Goal: Task Accomplishment & Management: Manage account settings

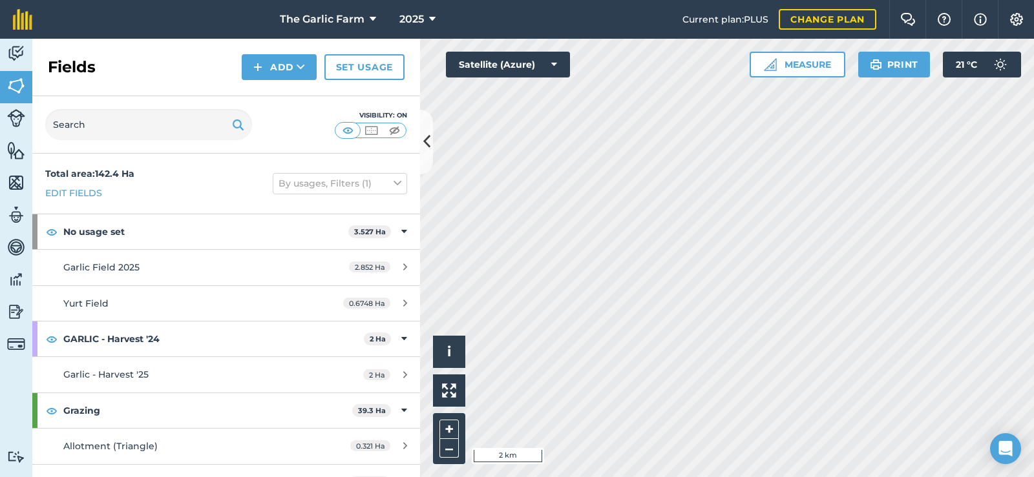
click at [127, 44] on div "Fields Add Set usage" at bounding box center [226, 67] width 388 height 57
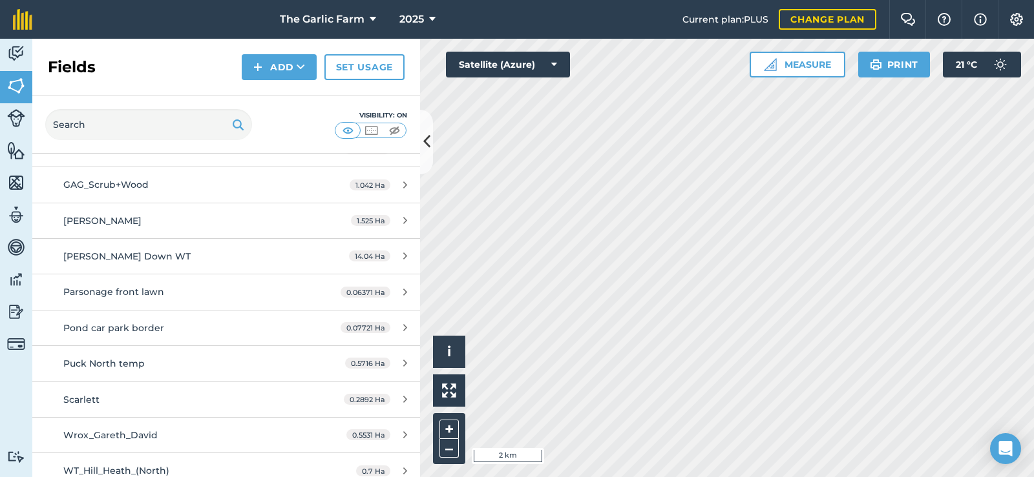
scroll to position [1873, 0]
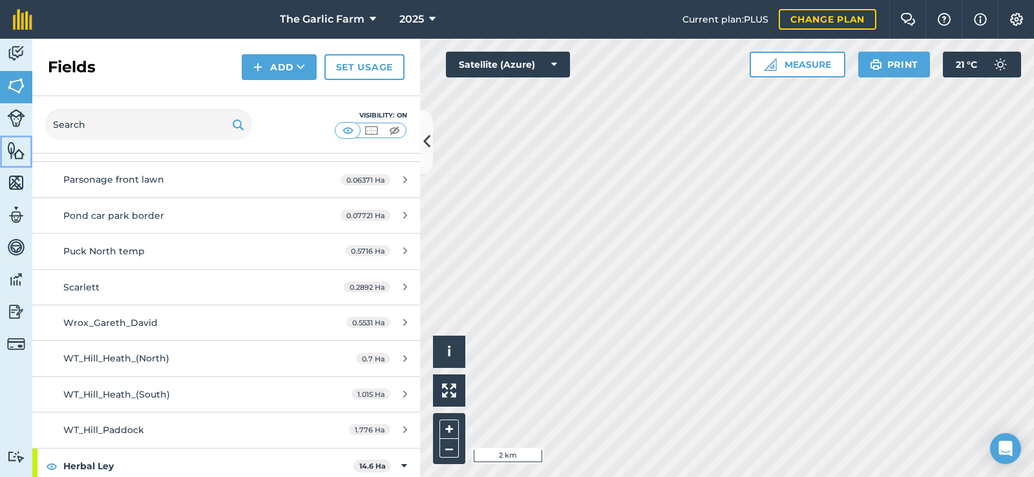
click at [12, 149] on img at bounding box center [16, 150] width 18 height 19
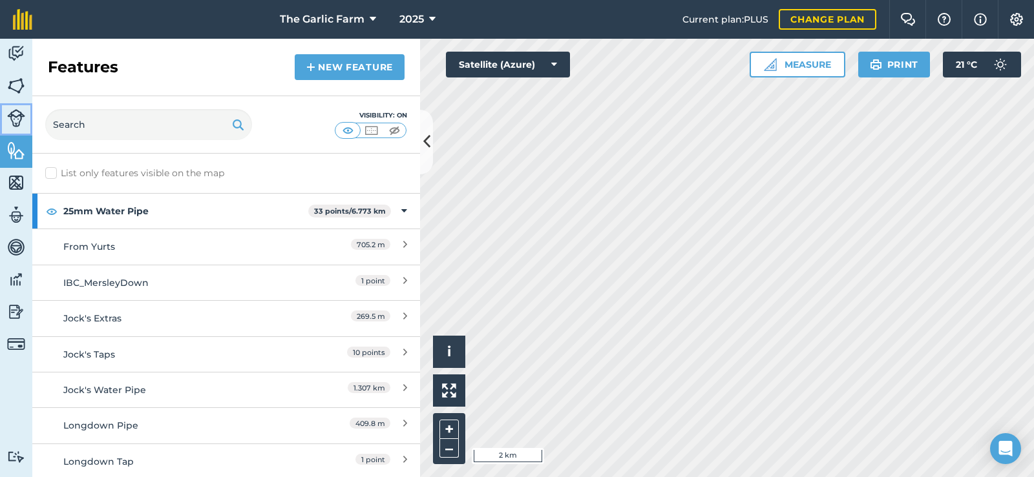
click at [17, 109] on img at bounding box center [16, 118] width 18 height 18
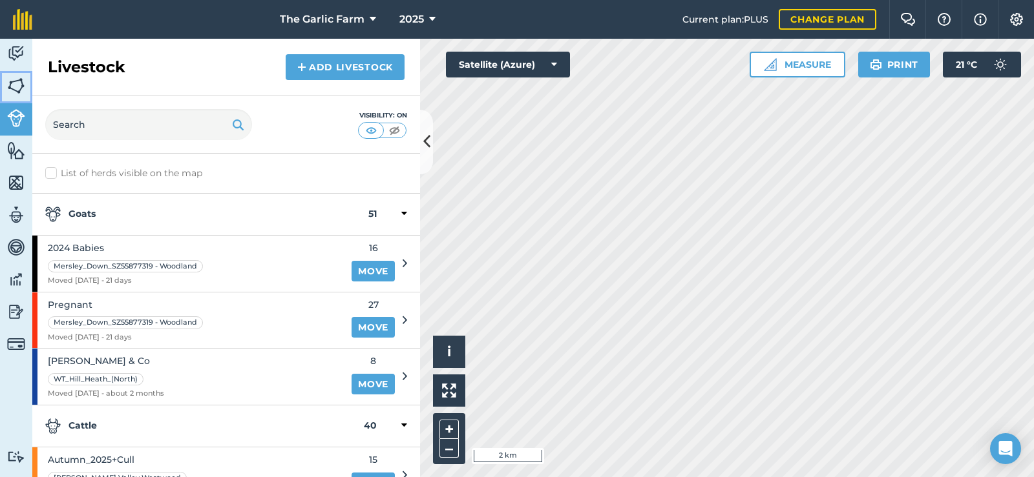
click at [14, 78] on img at bounding box center [16, 85] width 18 height 19
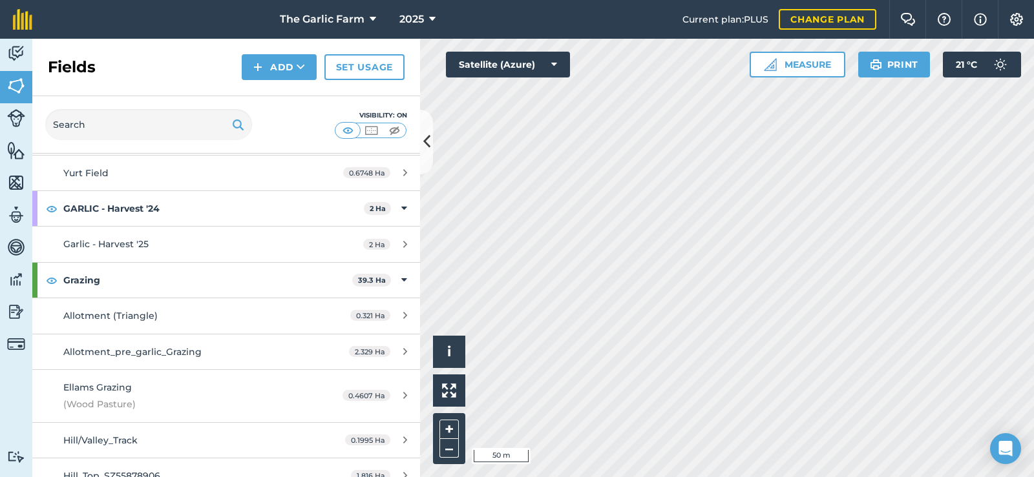
scroll to position [129, 0]
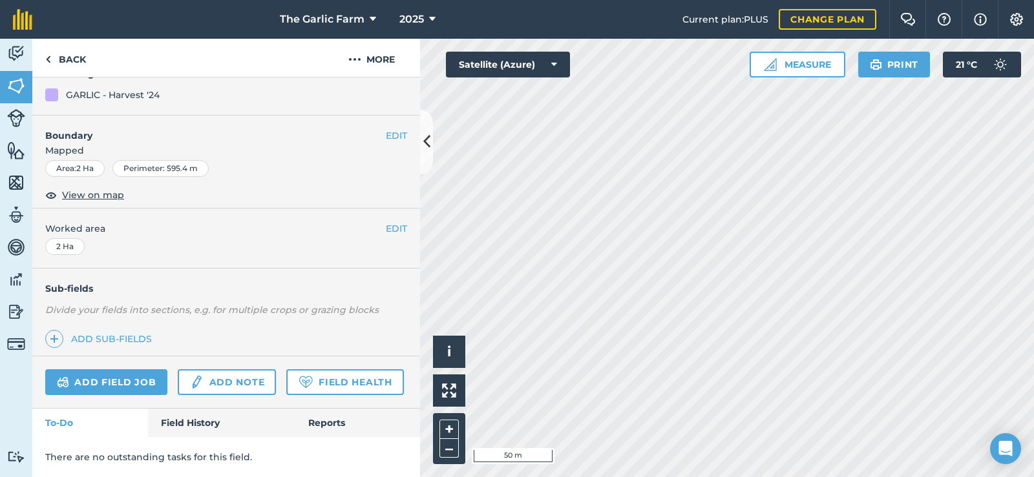
scroll to position [224, 0]
click at [182, 424] on link "Field History" at bounding box center [221, 423] width 147 height 28
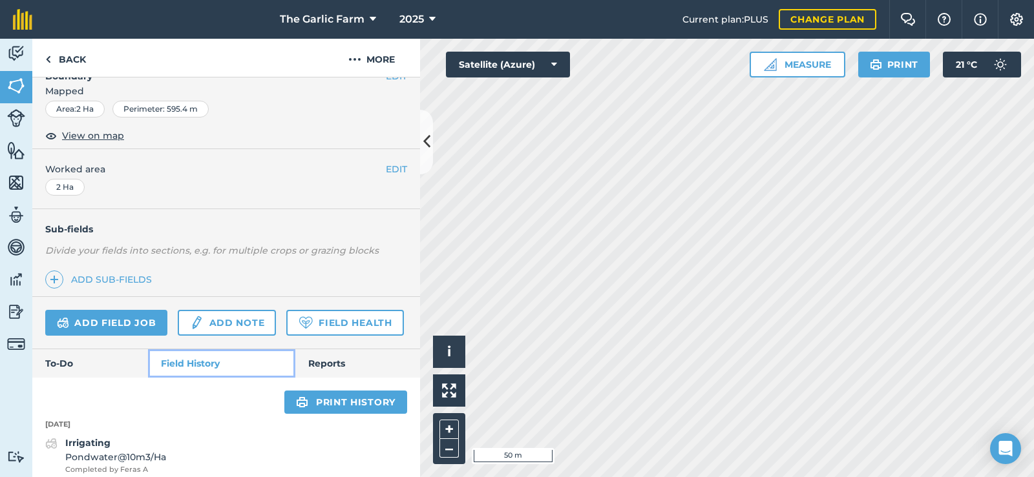
scroll to position [224, 0]
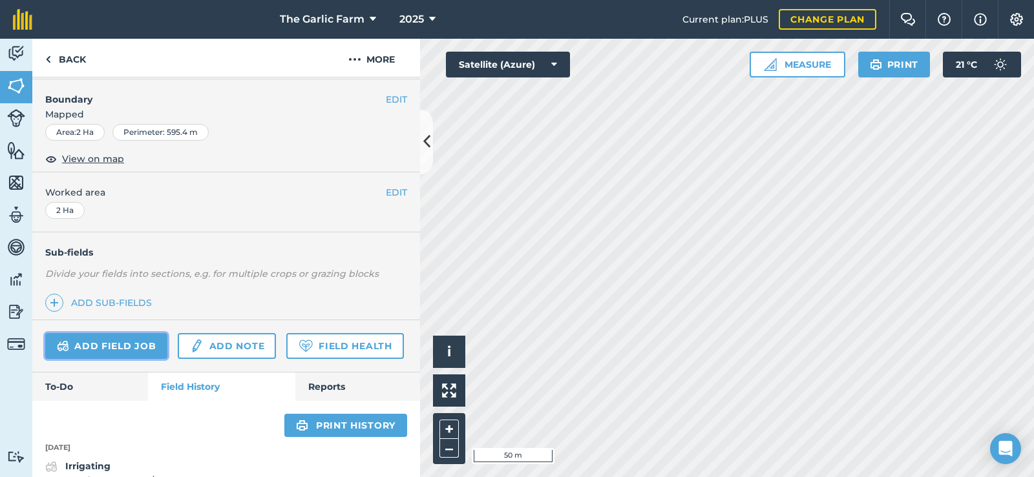
click at [135, 346] on link "Add field job" at bounding box center [106, 346] width 122 height 26
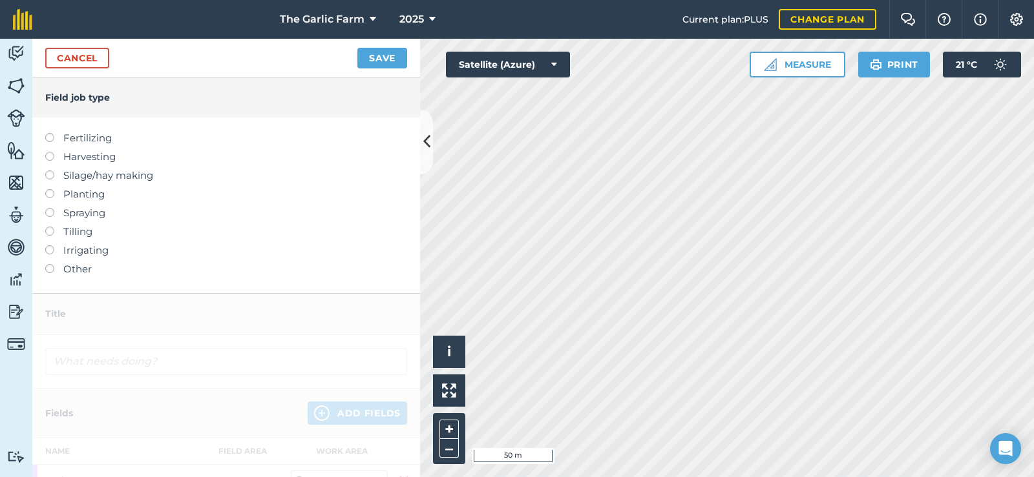
click at [48, 264] on label at bounding box center [54, 264] width 18 height 0
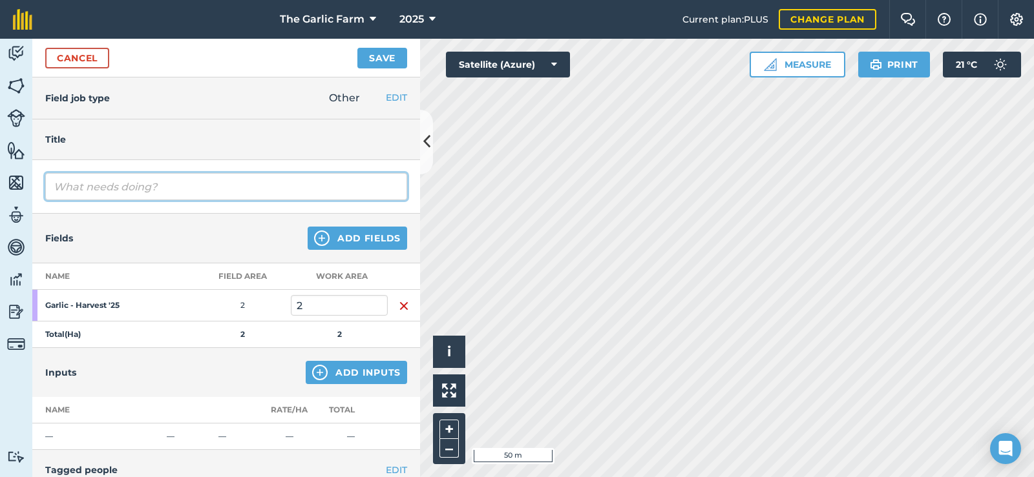
click at [168, 183] on input "text" at bounding box center [226, 186] width 362 height 27
drag, startPoint x: 183, startPoint y: 185, endPoint x: 36, endPoint y: 185, distance: 147.9
click at [36, 185] on div "Topping after the goats" at bounding box center [226, 187] width 388 height 54
type input "Topping after the goats"
click at [153, 237] on div "Fields Add Fields" at bounding box center [226, 239] width 388 height 50
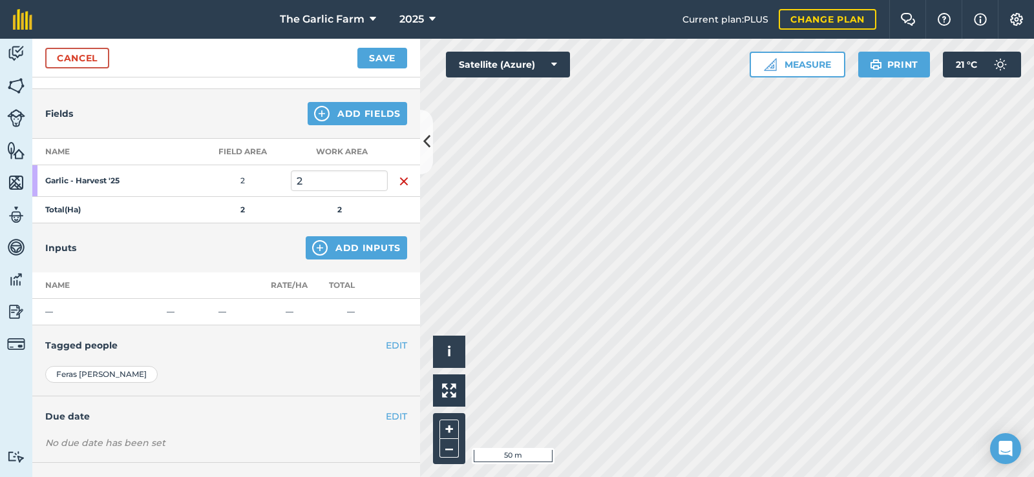
scroll to position [129, 0]
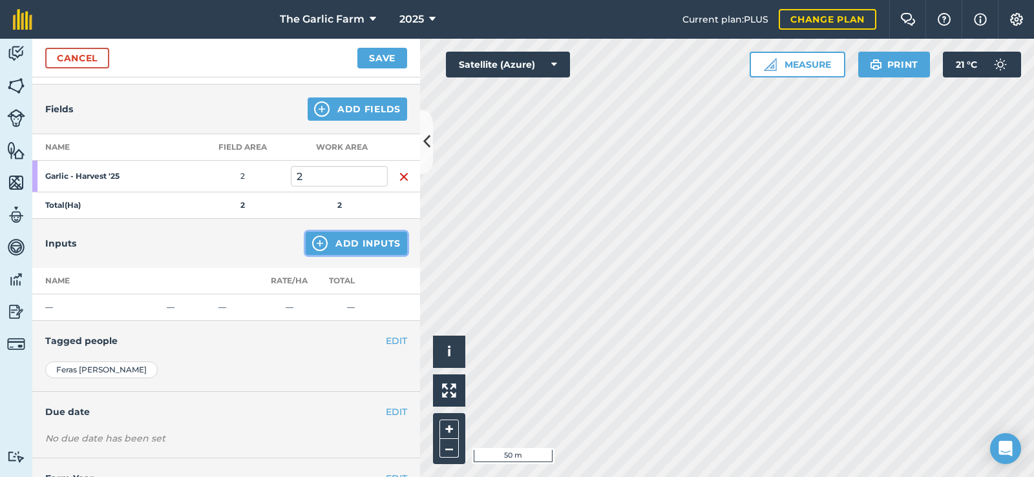
click at [363, 238] on button "Add Inputs" at bounding box center [356, 243] width 101 height 23
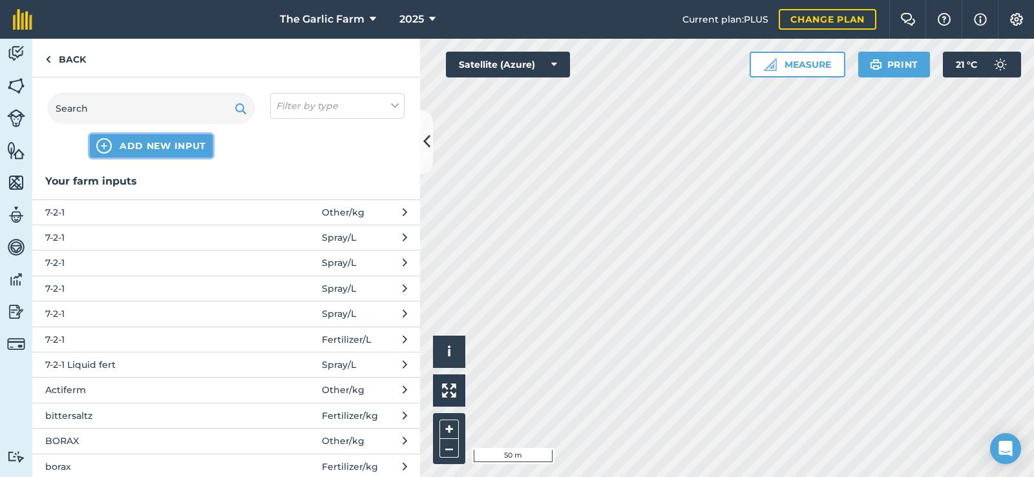
click at [155, 148] on span "ADD NEW INPUT" at bounding box center [163, 146] width 87 height 13
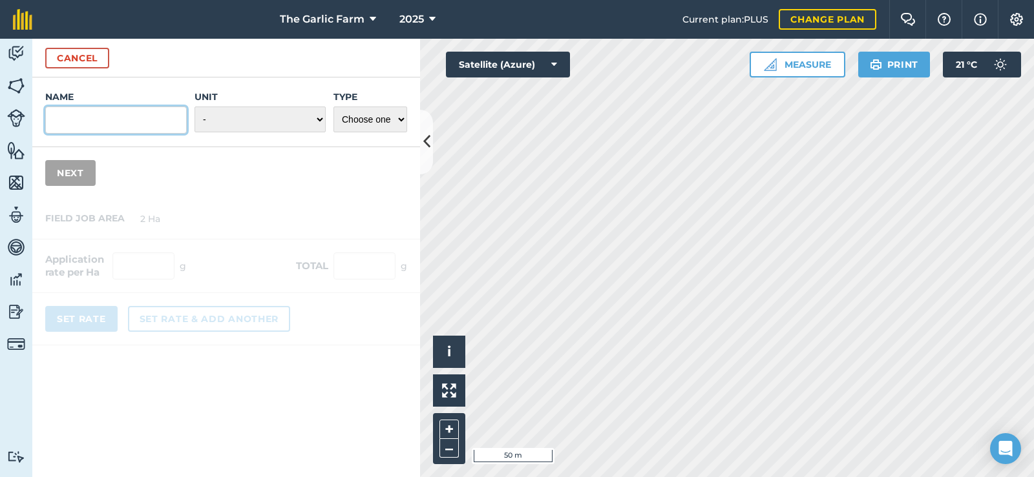
click at [106, 112] on input "Name" at bounding box center [115, 120] width 141 height 27
type input "Time"
click at [263, 114] on select "- Grams/g Kilograms/kg Metric tonnes/t Millilitres/ml Litres/L Ounces/oz Pounds…" at bounding box center [259, 120] width 131 height 26
drag, startPoint x: 384, startPoint y: 221, endPoint x: 378, endPoint y: 203, distance: 18.6
click at [384, 221] on div at bounding box center [226, 272] width 388 height 147
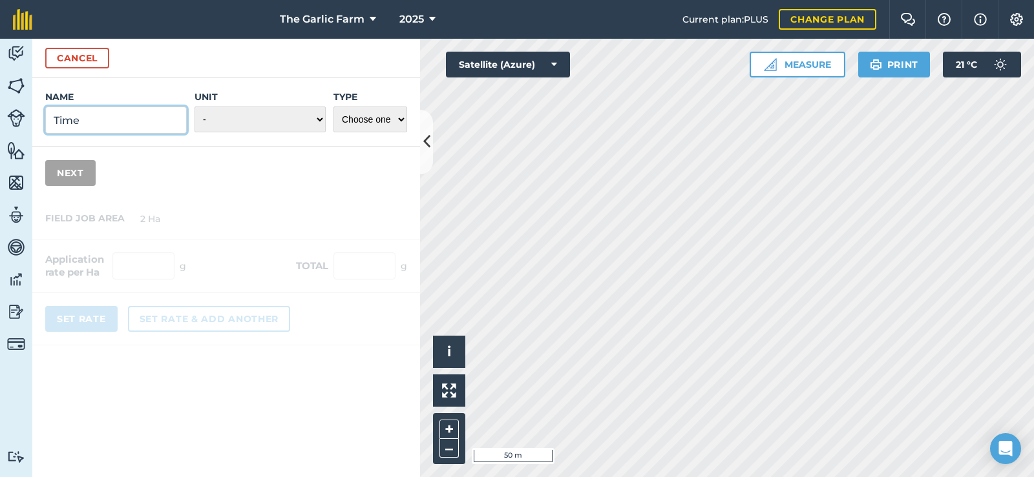
drag, startPoint x: 95, startPoint y: 118, endPoint x: 28, endPoint y: 128, distance: 67.3
click at [28, 128] on div "Activity Fields Livestock Features Maps Team Vehicles Data Reporting Billing Tu…" at bounding box center [517, 258] width 1034 height 439
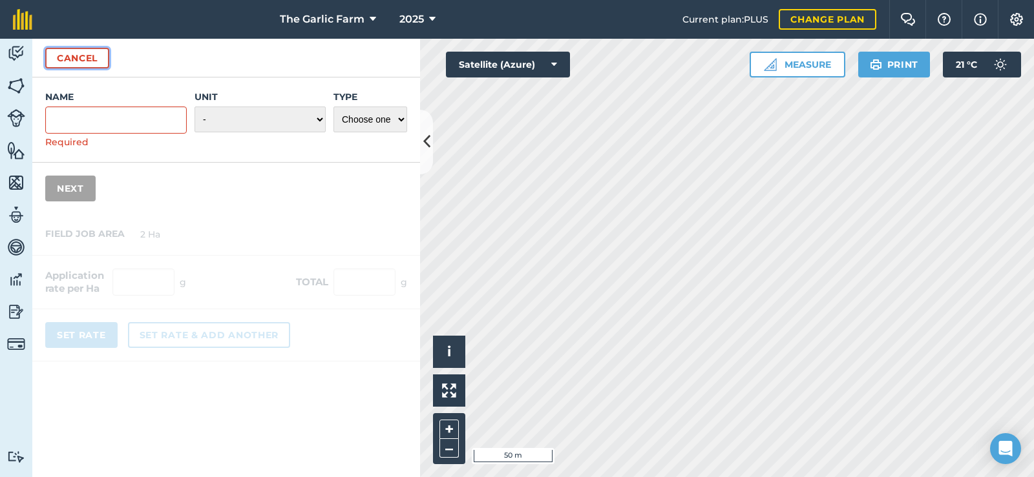
click at [81, 48] on button "Cancel" at bounding box center [77, 58] width 64 height 21
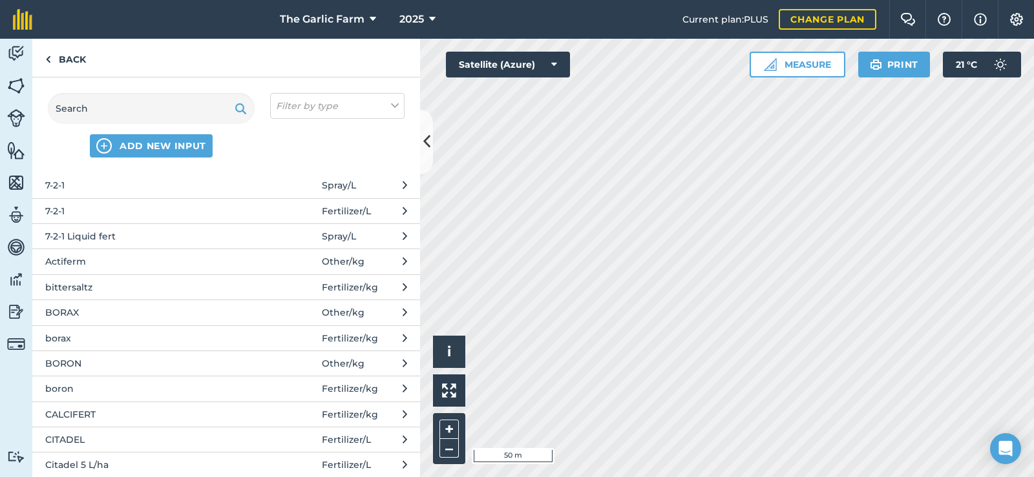
scroll to position [0, 0]
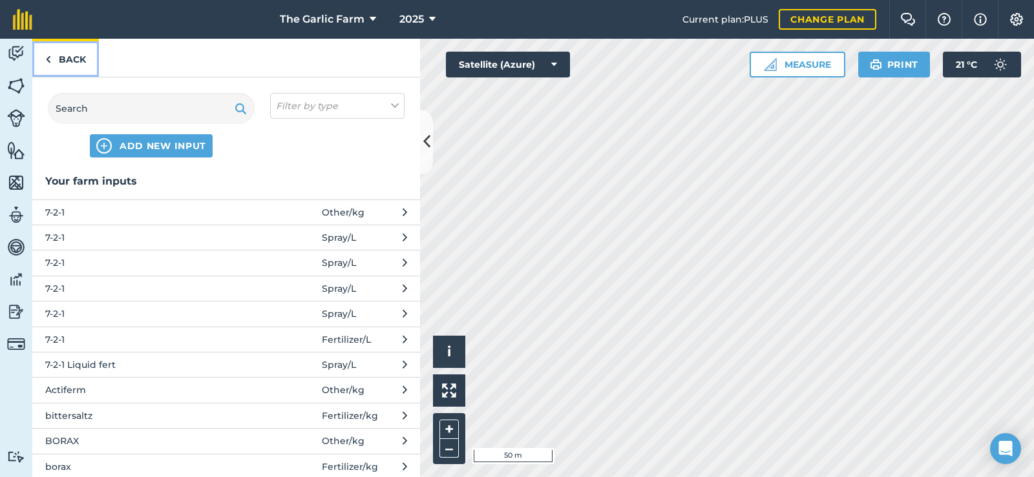
click at [50, 60] on img at bounding box center [48, 60] width 6 height 16
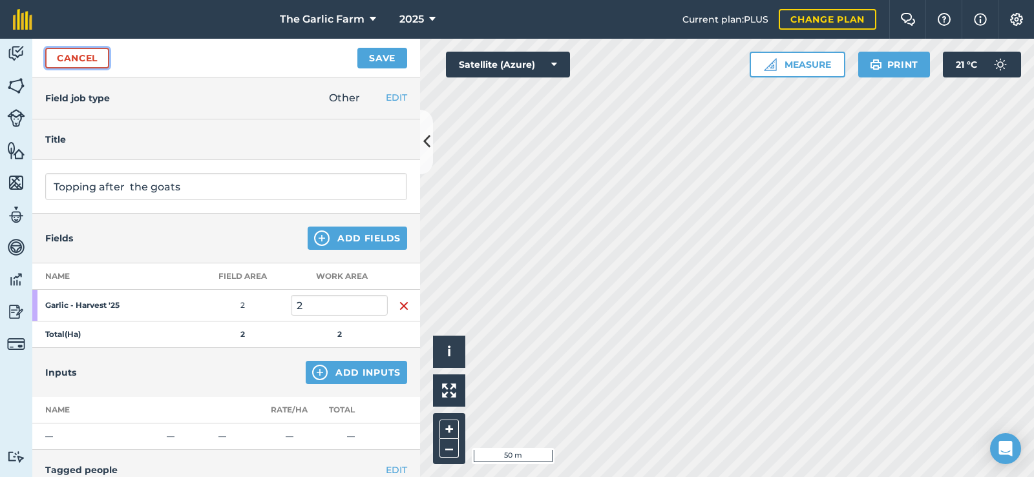
click at [89, 55] on link "Cancel" at bounding box center [77, 58] width 64 height 21
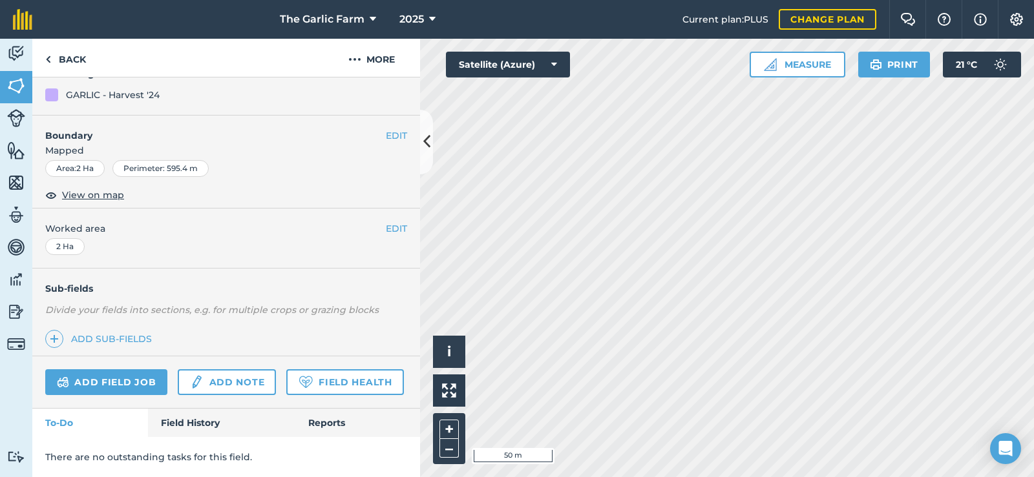
scroll to position [224, 0]
click at [223, 370] on link "Add note" at bounding box center [227, 383] width 98 height 26
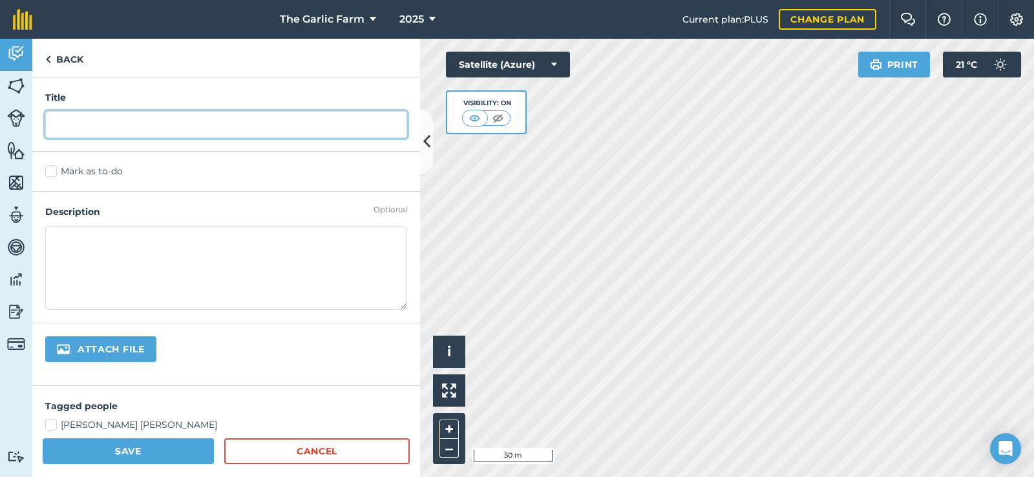
click at [165, 128] on input "text" at bounding box center [226, 124] width 362 height 27
paste input "Jungheinrich"
type input "J"
type input "Topping after the goats"
click at [171, 266] on textarea at bounding box center [226, 268] width 362 height 84
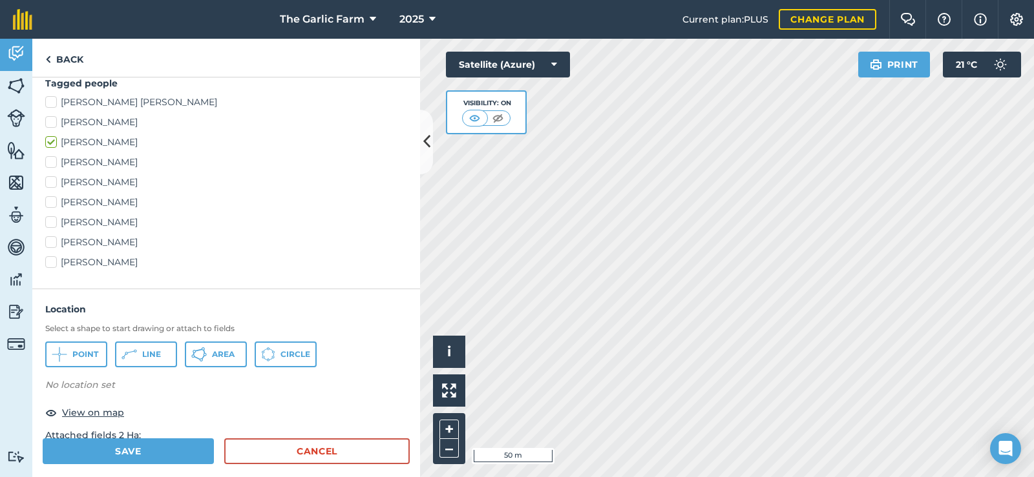
scroll to position [258, 0]
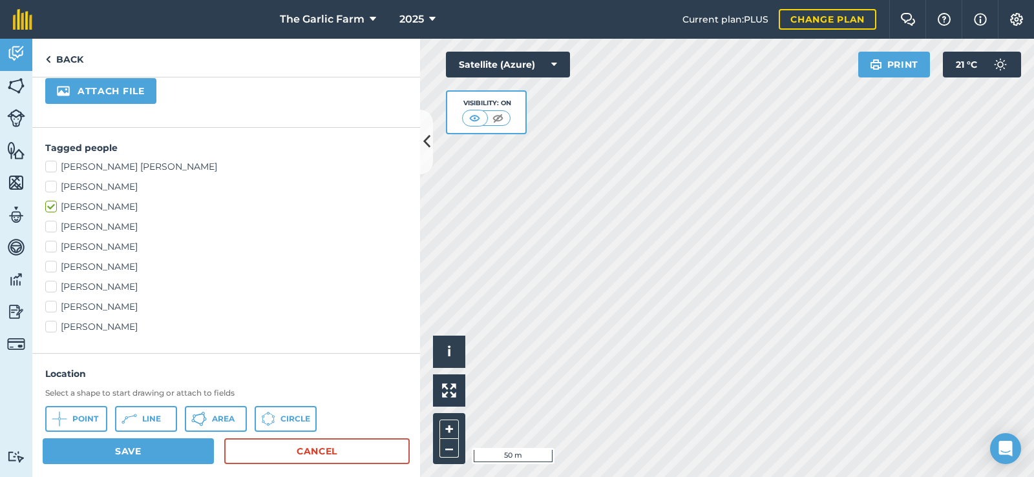
click at [51, 245] on label "[PERSON_NAME]" at bounding box center [226, 247] width 362 height 14
click at [51, 245] on input "[PERSON_NAME]" at bounding box center [49, 244] width 8 height 8
checkbox input "true"
drag, startPoint x: 52, startPoint y: 204, endPoint x: 66, endPoint y: 207, distance: 13.8
click at [52, 205] on label "[PERSON_NAME]" at bounding box center [226, 207] width 362 height 14
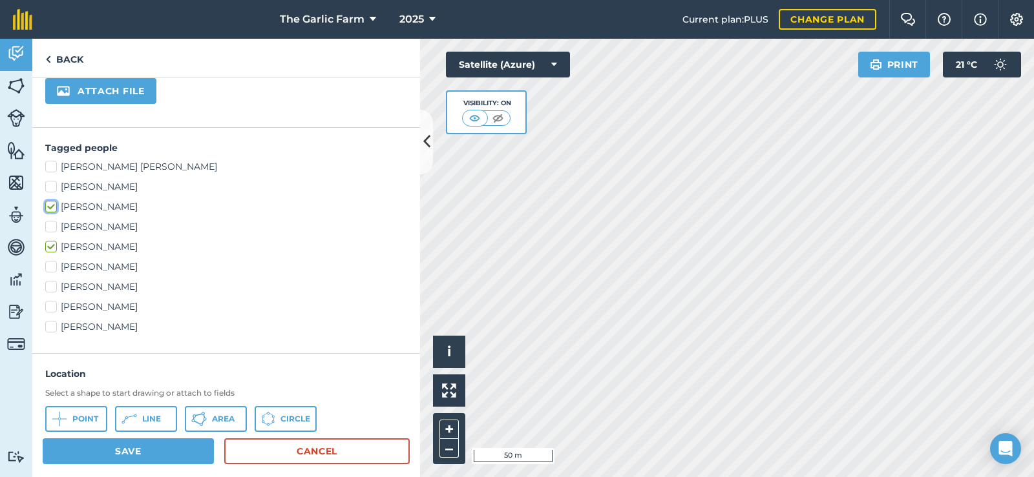
click at [52, 205] on input "[PERSON_NAME]" at bounding box center [49, 204] width 8 height 8
checkbox input "false"
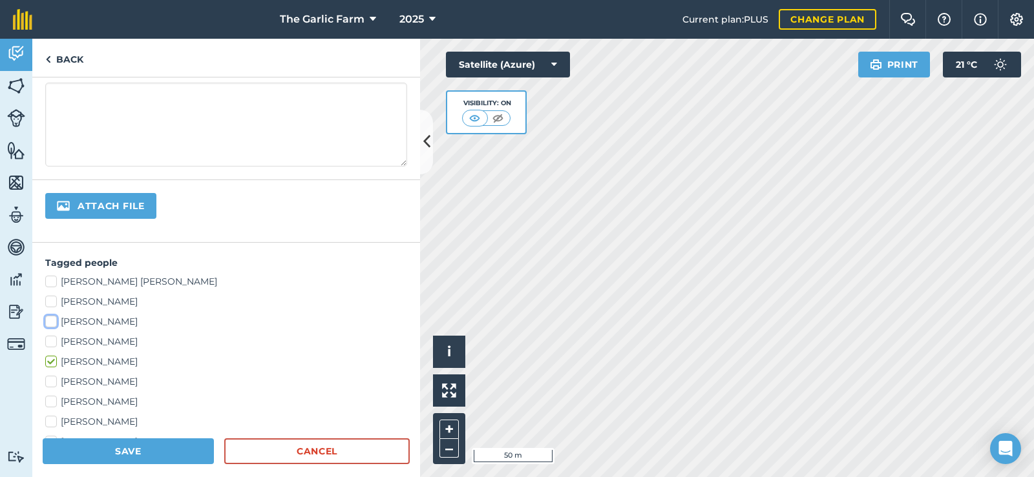
scroll to position [0, 0]
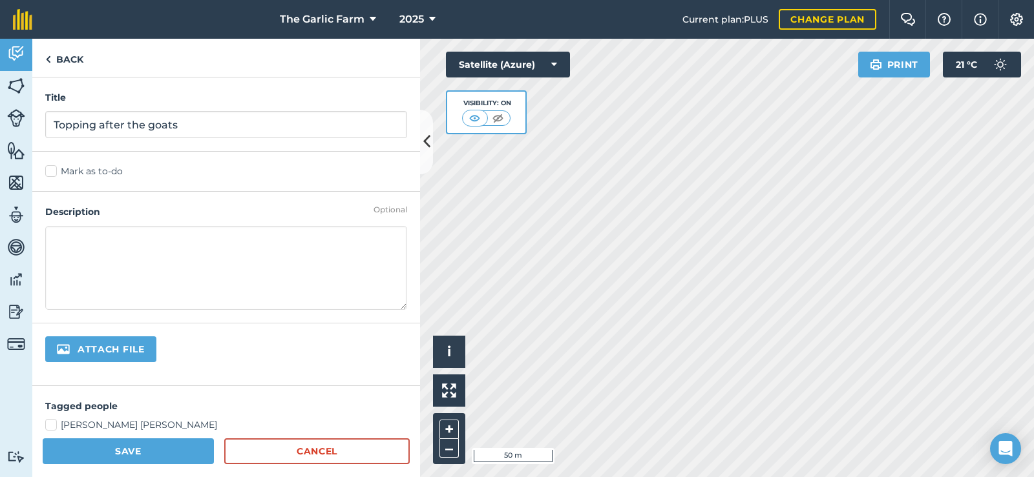
click at [96, 242] on textarea at bounding box center [226, 268] width 362 height 84
type textarea "1"
type textarea "14:10 to 14:50"
click at [172, 447] on button "Save" at bounding box center [128, 452] width 171 height 26
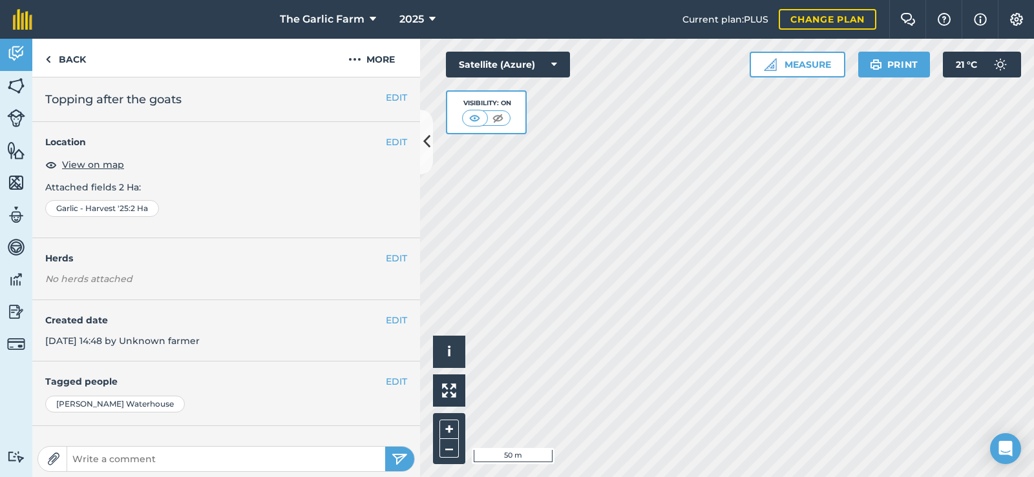
scroll to position [113, 0]
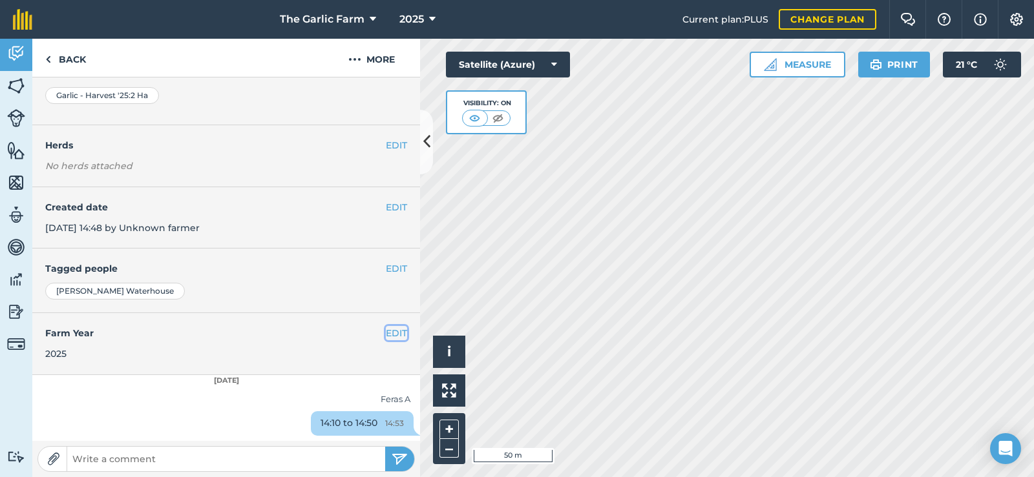
click at [391, 333] on button "EDIT" at bounding box center [396, 333] width 21 height 14
select select "2025"
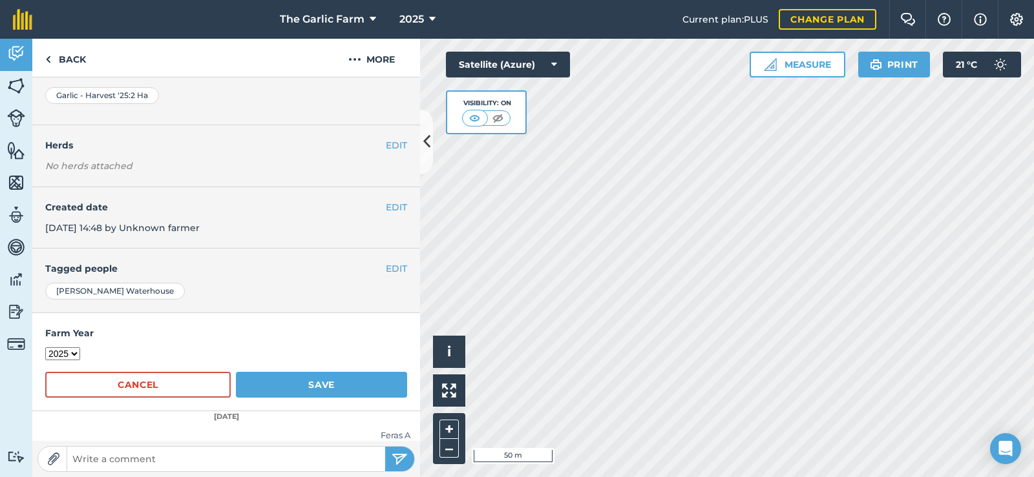
scroll to position [149, 0]
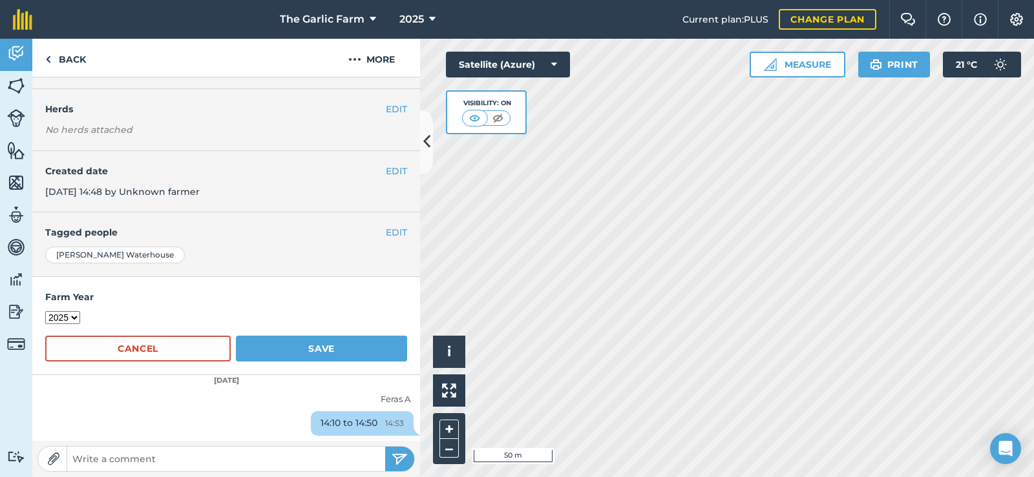
click at [240, 403] on div "Feras A" at bounding box center [226, 400] width 368 height 14
click at [338, 424] on div "14:10 to 14:50 14:53" at bounding box center [362, 424] width 103 height 25
click at [355, 424] on div "14:10 to 14:50 14:53" at bounding box center [362, 424] width 103 height 25
click at [311, 426] on div "14:10 to 14:50 14:53" at bounding box center [362, 424] width 103 height 25
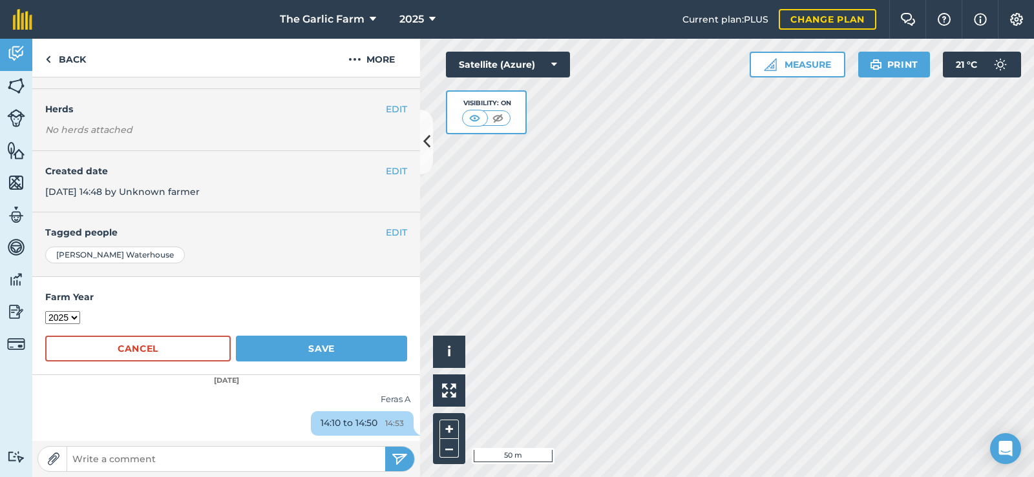
click at [228, 390] on div "Feras A 14:10 to 14:50 14:53" at bounding box center [226, 416] width 388 height 52
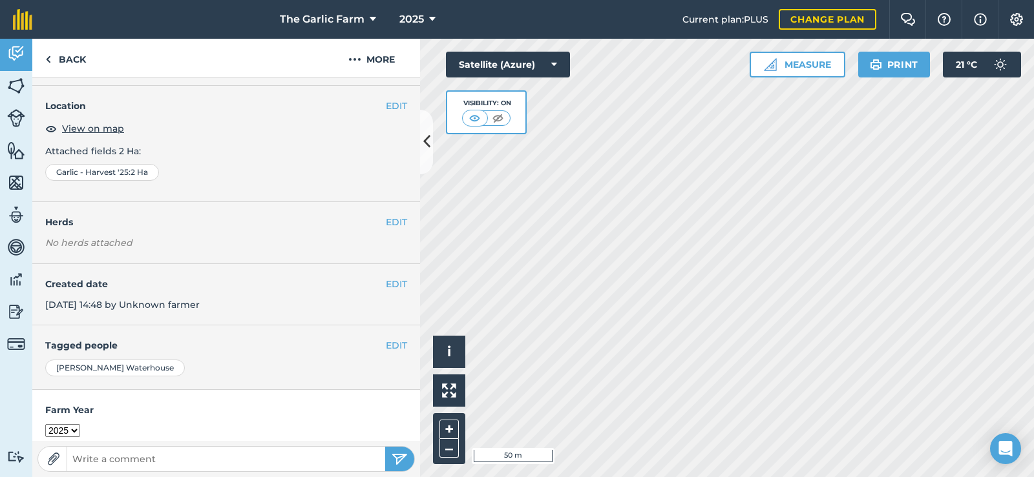
scroll to position [0, 0]
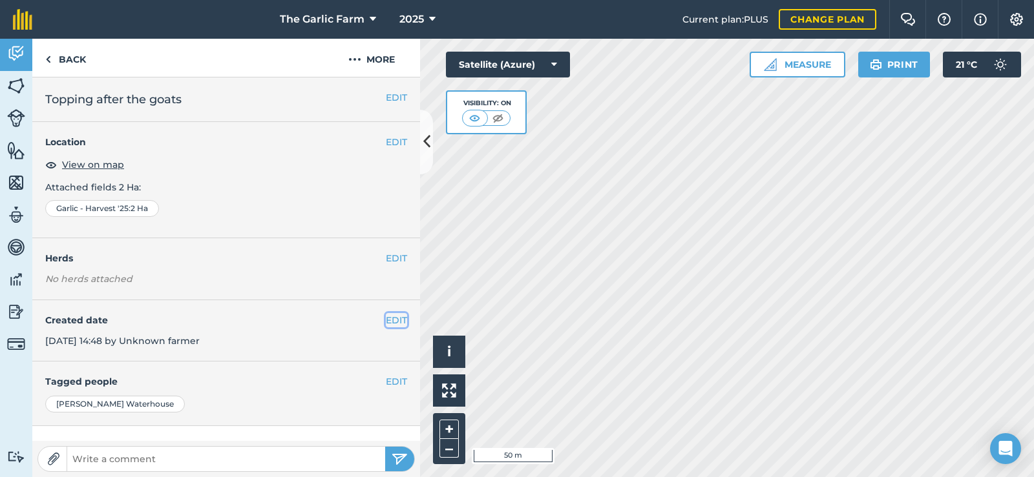
click at [386, 321] on button "EDIT" at bounding box center [396, 320] width 21 height 14
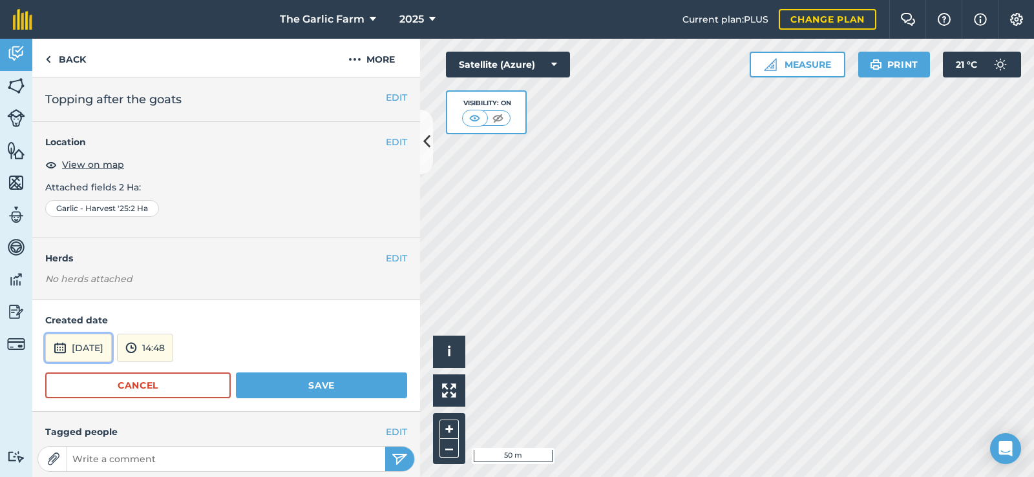
click at [111, 344] on button "[DATE]" at bounding box center [78, 348] width 67 height 28
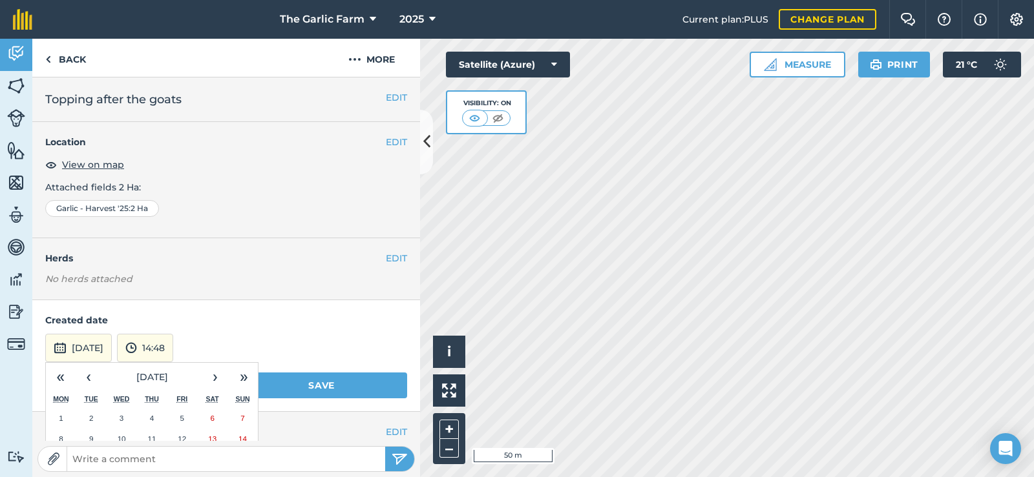
click at [321, 358] on div "[DATE] « ‹ [DATE] › » Mon Tue Wed Thu Fri Sat Sun 1 2 3 4 5 6 7 8 9 10 11 12 13…" at bounding box center [226, 348] width 362 height 28
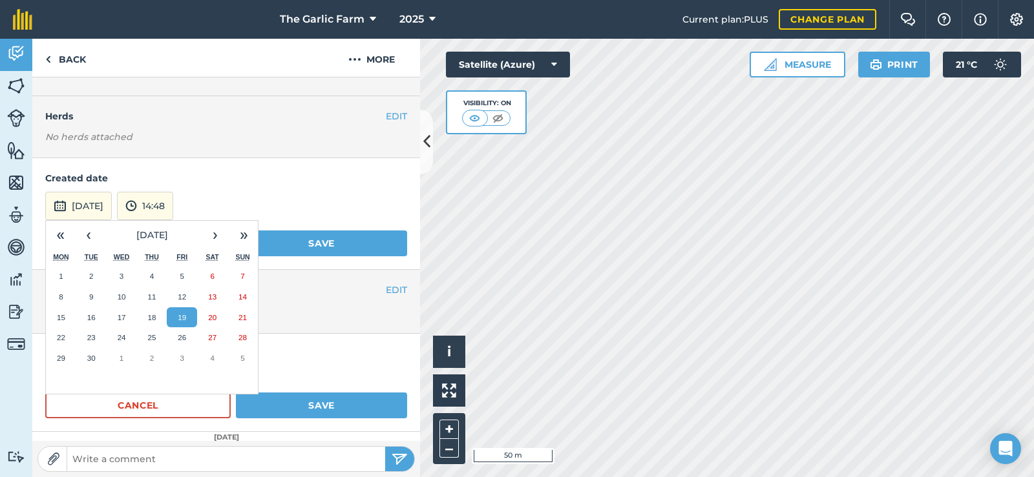
scroll to position [200, 0]
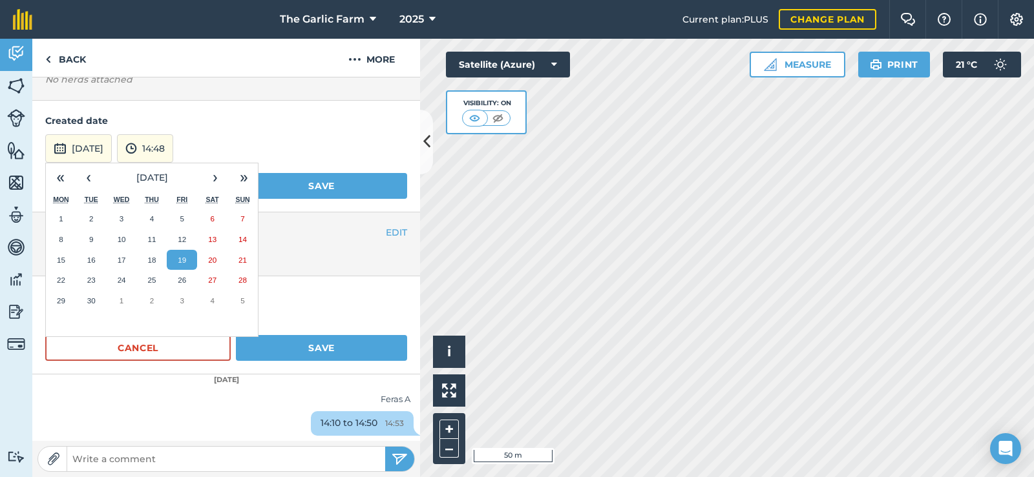
drag, startPoint x: 245, startPoint y: 413, endPoint x: 331, endPoint y: 364, distance: 99.0
click at [246, 413] on div "14:10 to 14:50 14:53" at bounding box center [226, 427] width 388 height 30
click at [340, 304] on form "Farm Year [DATE] 2018 2019 2020 2021 2022 2023 2024 2025 2026 2027 Cancel Save" at bounding box center [226, 325] width 362 height 72
click at [59, 53] on link "Back" at bounding box center [65, 58] width 67 height 38
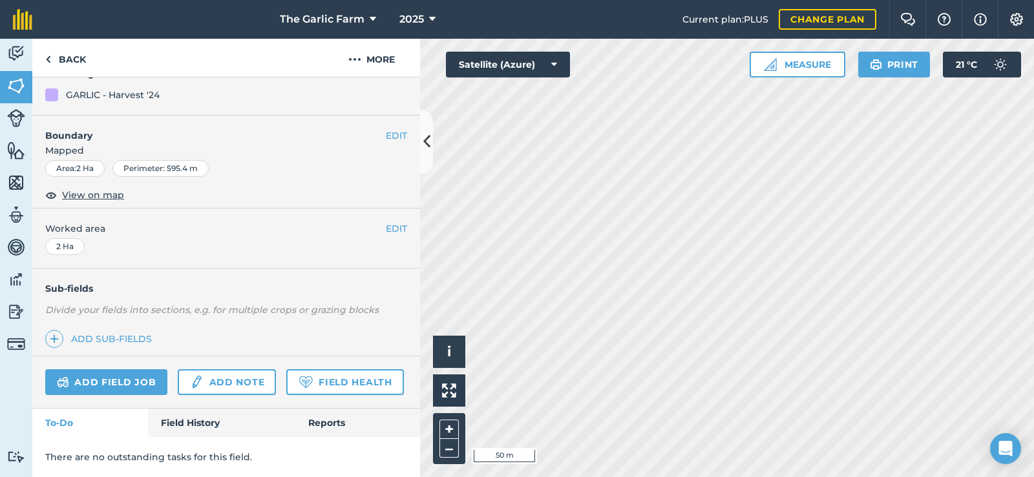
scroll to position [224, 0]
click at [230, 370] on link "Add note" at bounding box center [227, 383] width 98 height 26
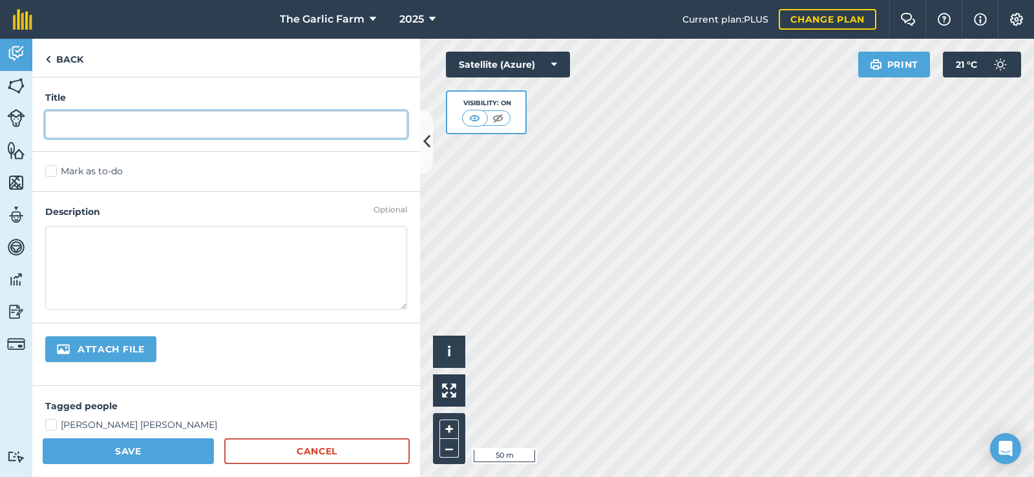
click at [190, 123] on input "text" at bounding box center [226, 124] width 362 height 27
type input "Topping after the goats"
click at [137, 238] on textarea at bounding box center [226, 268] width 362 height 84
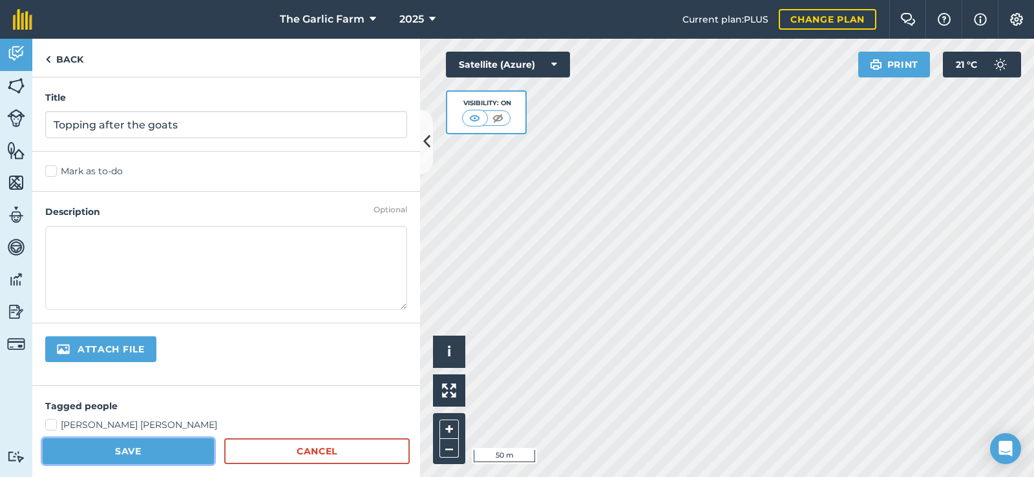
click at [158, 447] on button "Save" at bounding box center [128, 452] width 171 height 26
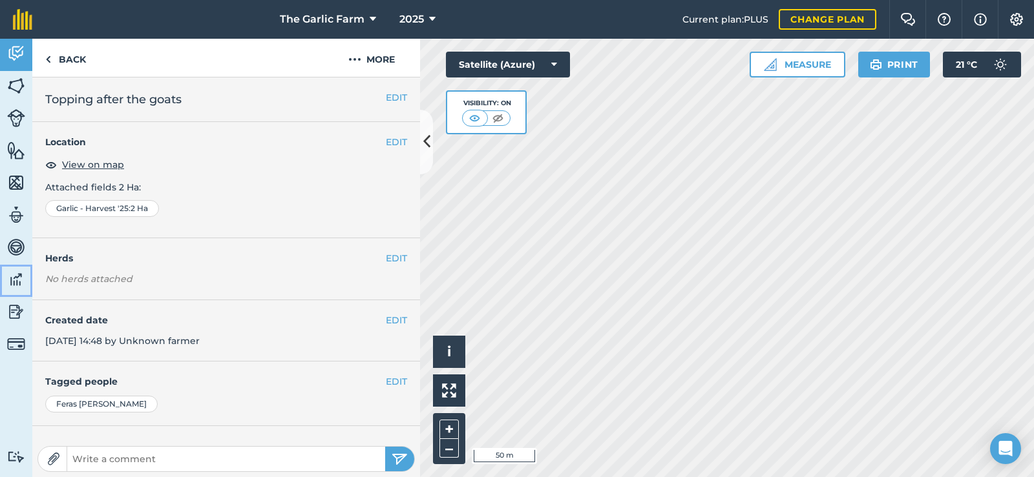
click at [18, 279] on img at bounding box center [16, 279] width 18 height 19
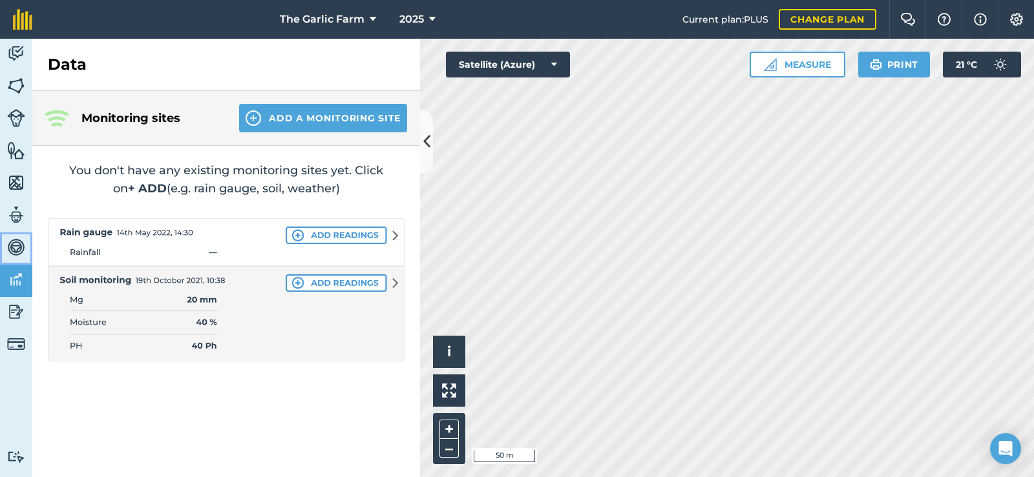
click at [14, 243] on img at bounding box center [16, 247] width 18 height 19
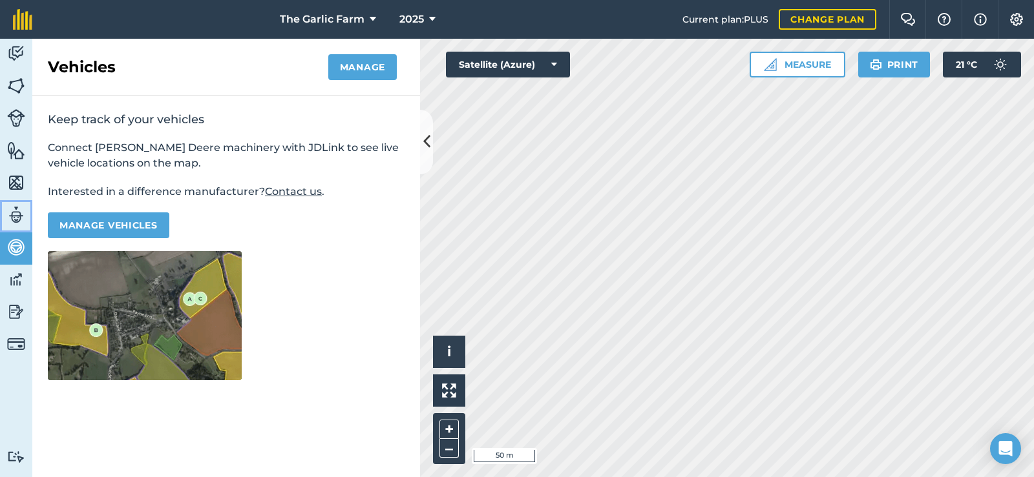
click at [14, 216] on img at bounding box center [16, 214] width 18 height 19
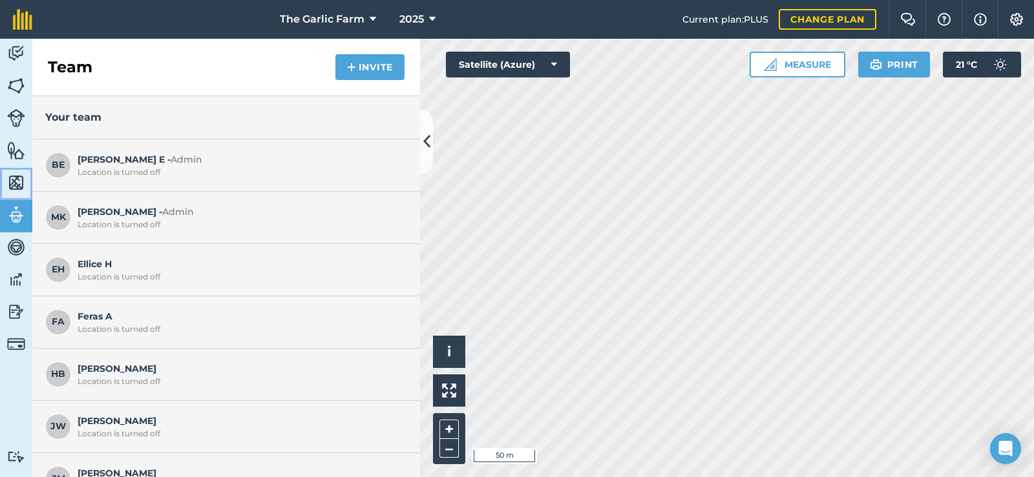
click at [18, 176] on img at bounding box center [16, 182] width 18 height 19
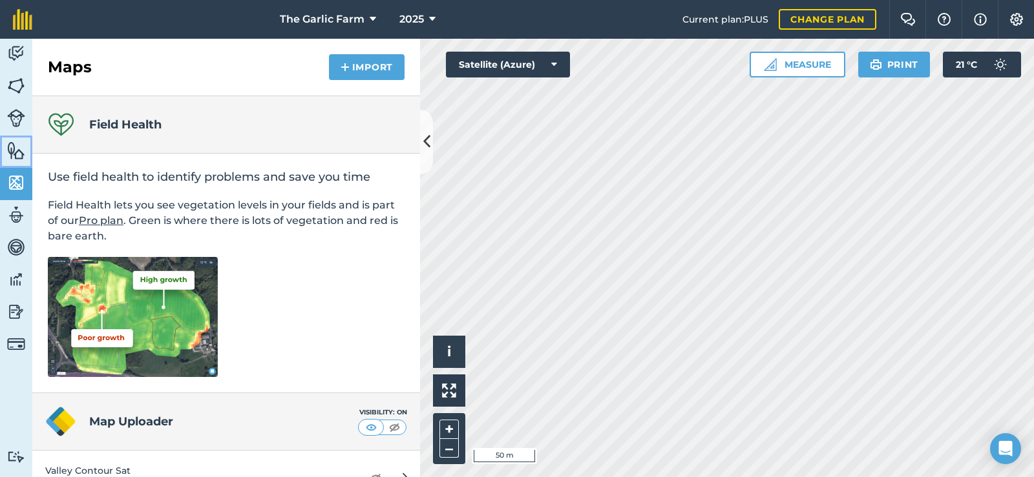
click at [17, 150] on img at bounding box center [16, 150] width 18 height 19
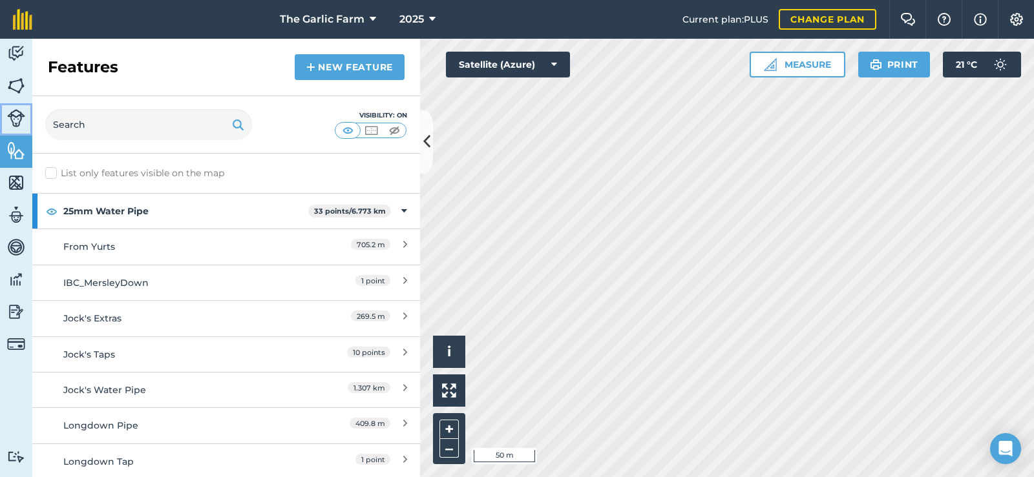
click at [11, 114] on img at bounding box center [16, 118] width 18 height 18
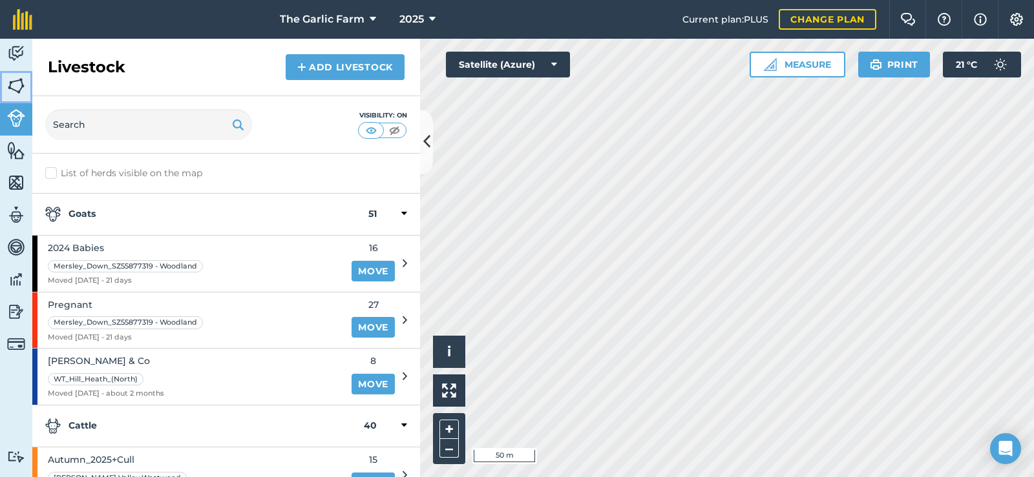
click at [20, 79] on img at bounding box center [16, 85] width 18 height 19
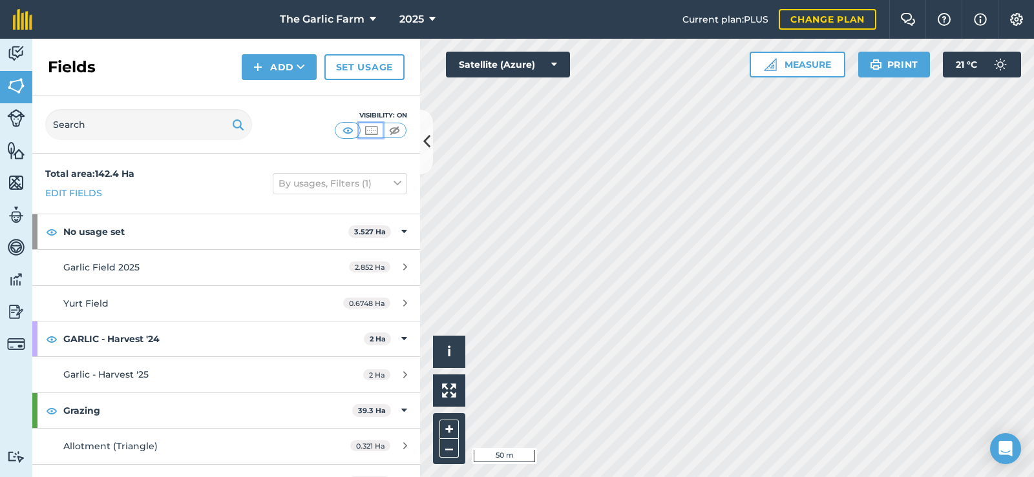
click at [372, 131] on img at bounding box center [371, 130] width 16 height 13
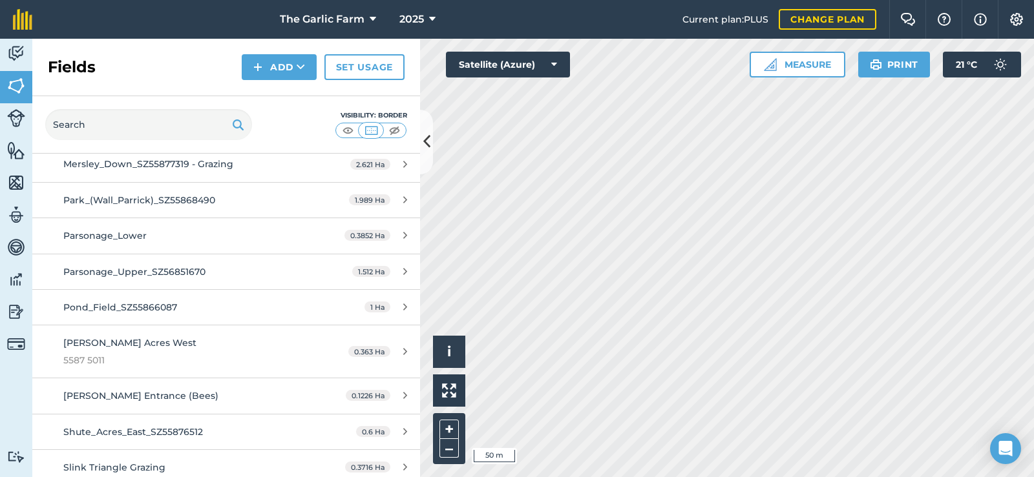
scroll to position [904, 0]
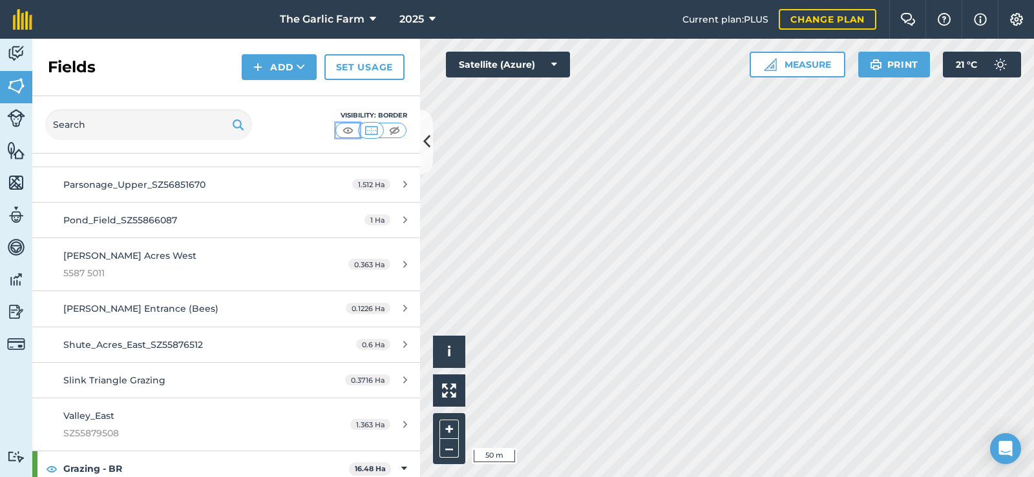
drag, startPoint x: 347, startPoint y: 129, endPoint x: 322, endPoint y: 142, distance: 28.0
click at [346, 129] on img at bounding box center [348, 130] width 16 height 13
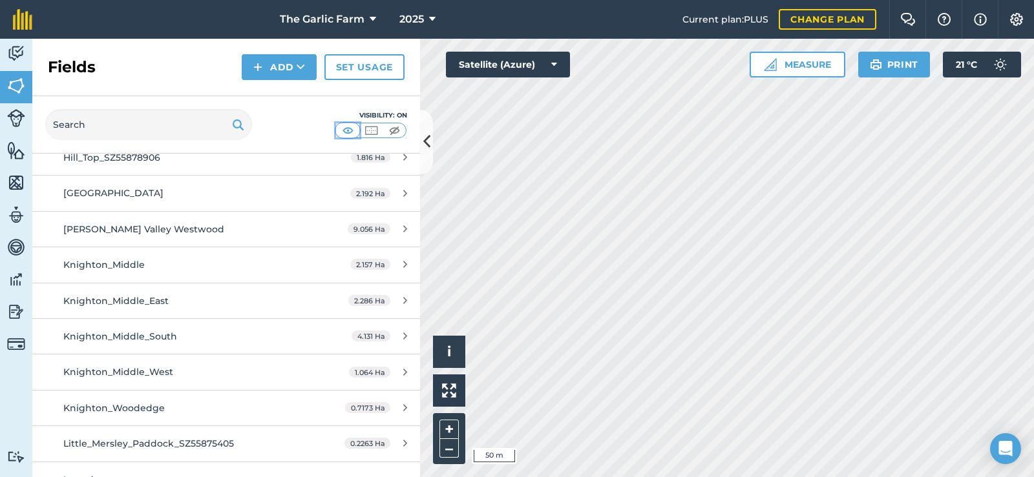
scroll to position [388, 0]
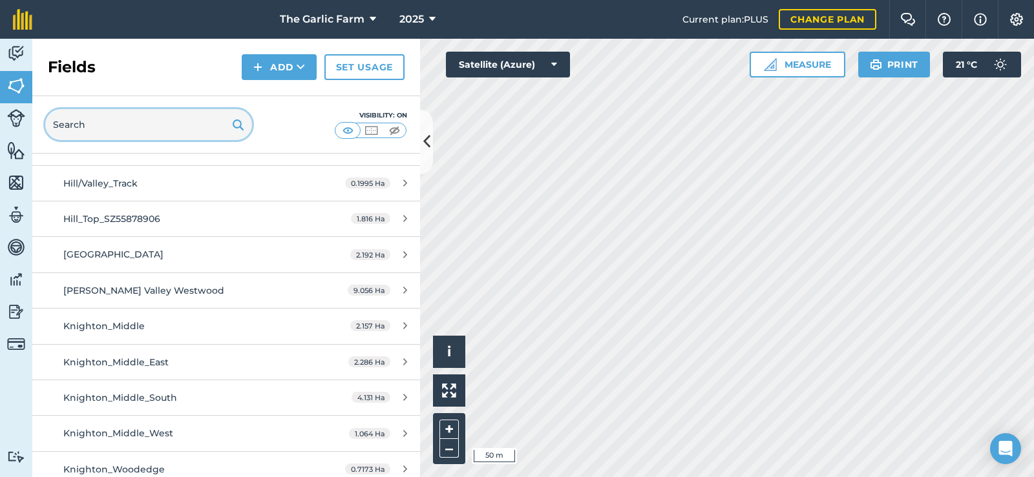
click at [125, 127] on input "text" at bounding box center [148, 124] width 207 height 31
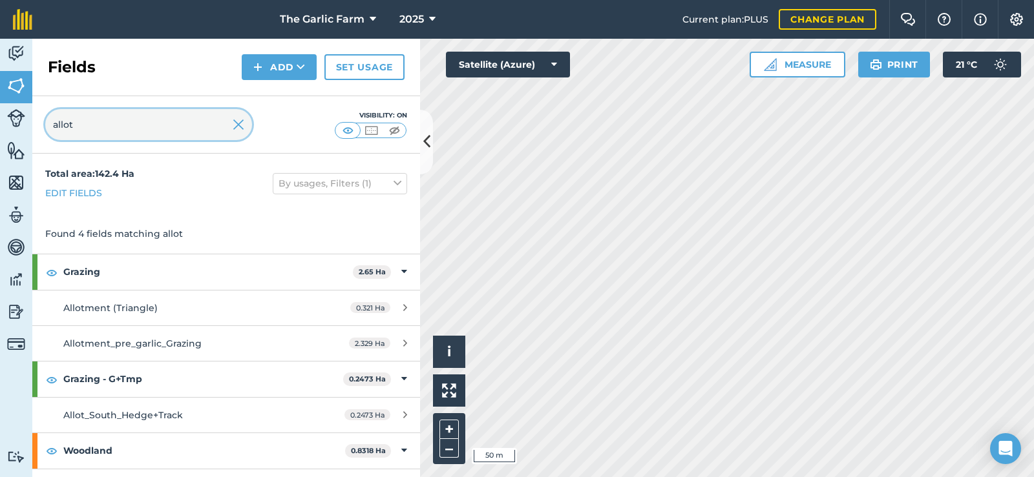
scroll to position [44, 0]
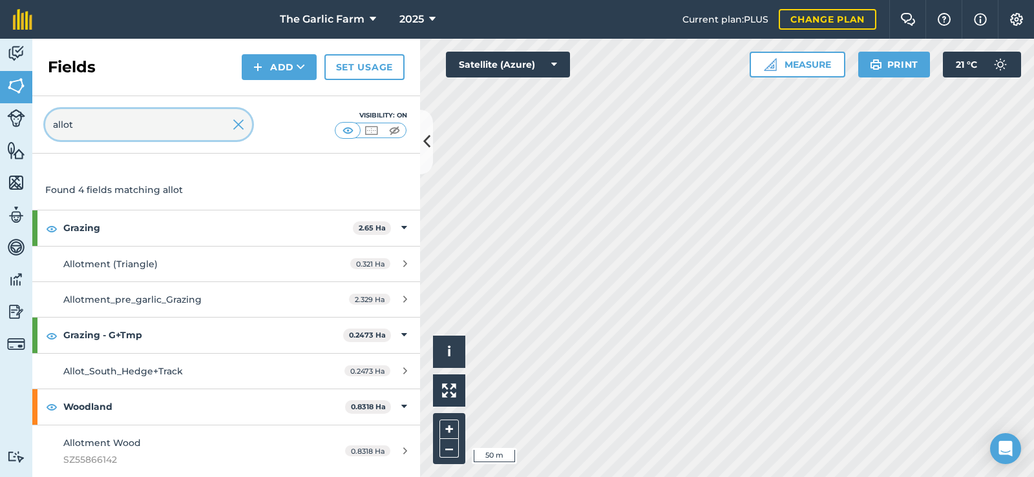
type input "allot"
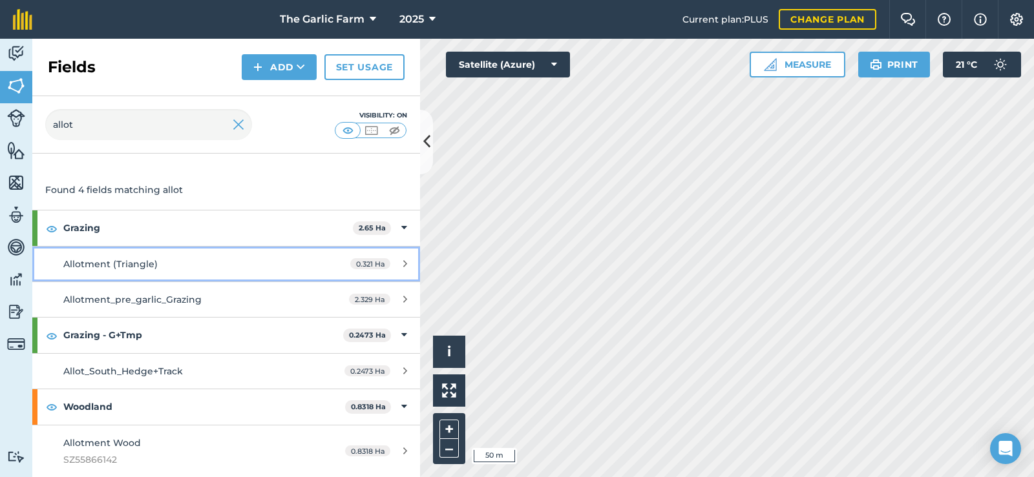
click at [97, 262] on span "Allotment (Triangle)" at bounding box center [110, 264] width 94 height 12
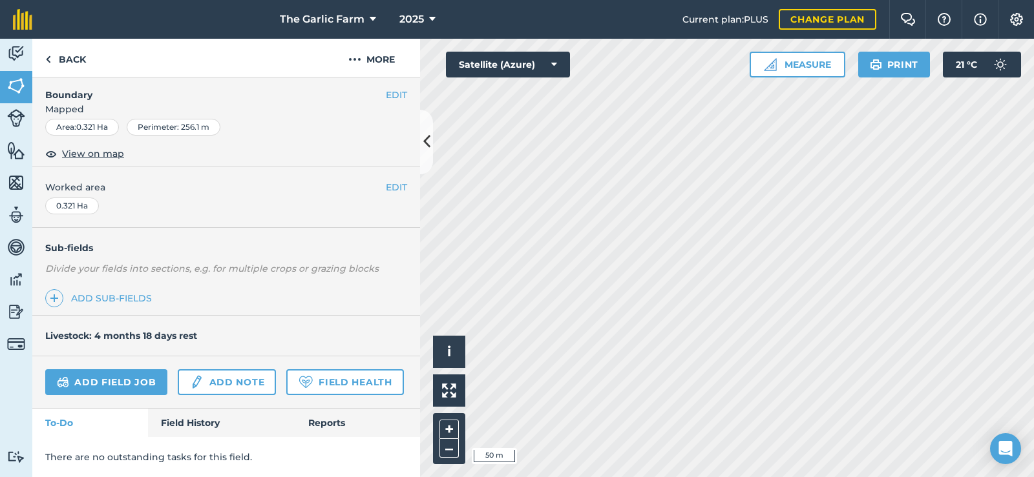
scroll to position [207, 0]
click at [199, 417] on link "Field History" at bounding box center [221, 423] width 147 height 28
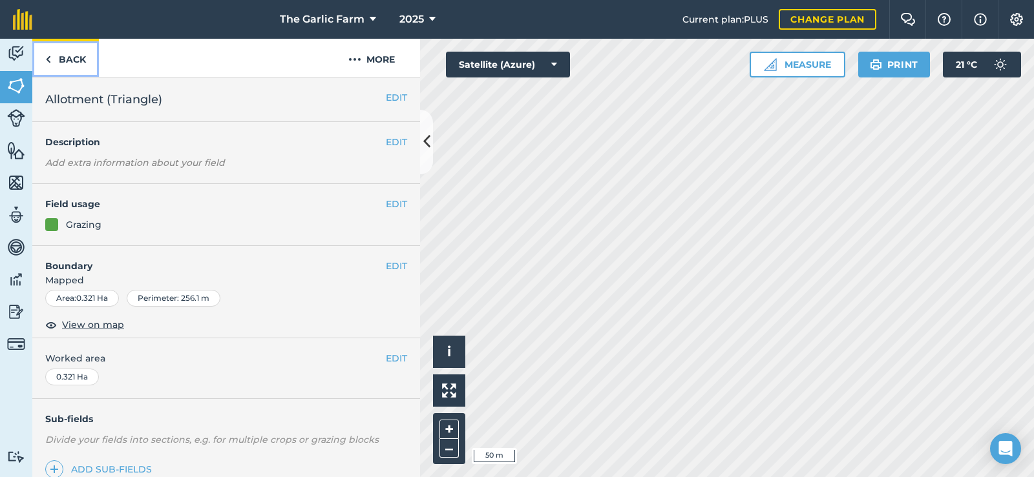
click at [64, 54] on link "Back" at bounding box center [65, 58] width 67 height 38
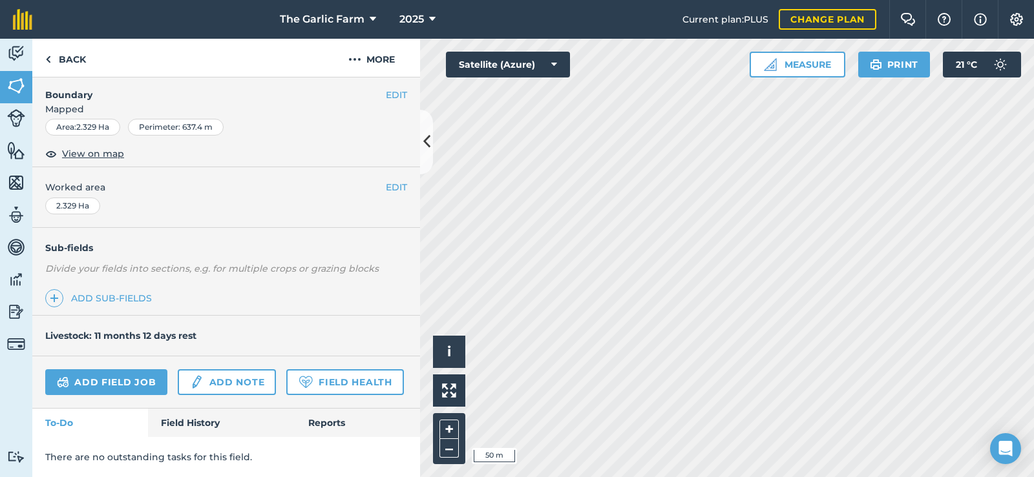
scroll to position [207, 0]
click at [198, 406] on div "Add field job Add note Field Health" at bounding box center [226, 383] width 388 height 52
click at [197, 424] on link "Field History" at bounding box center [221, 423] width 147 height 28
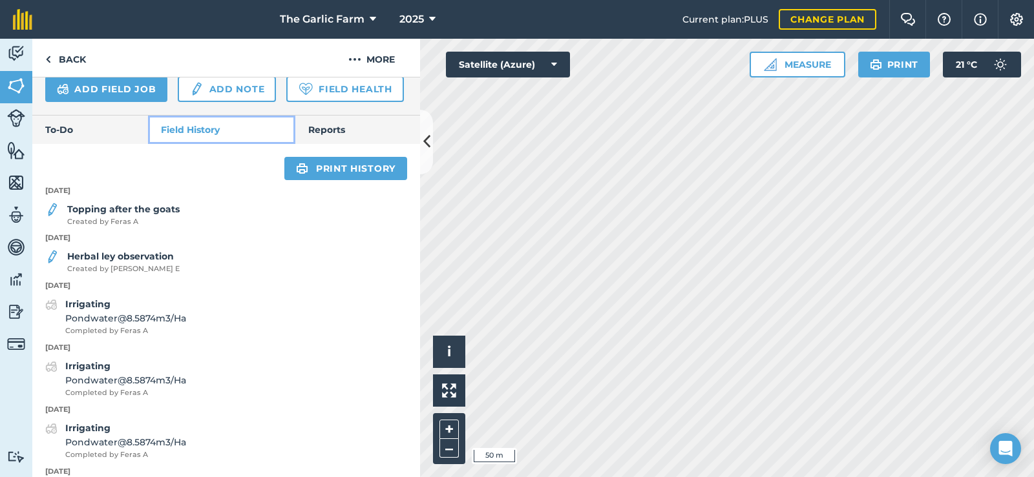
scroll to position [466, 0]
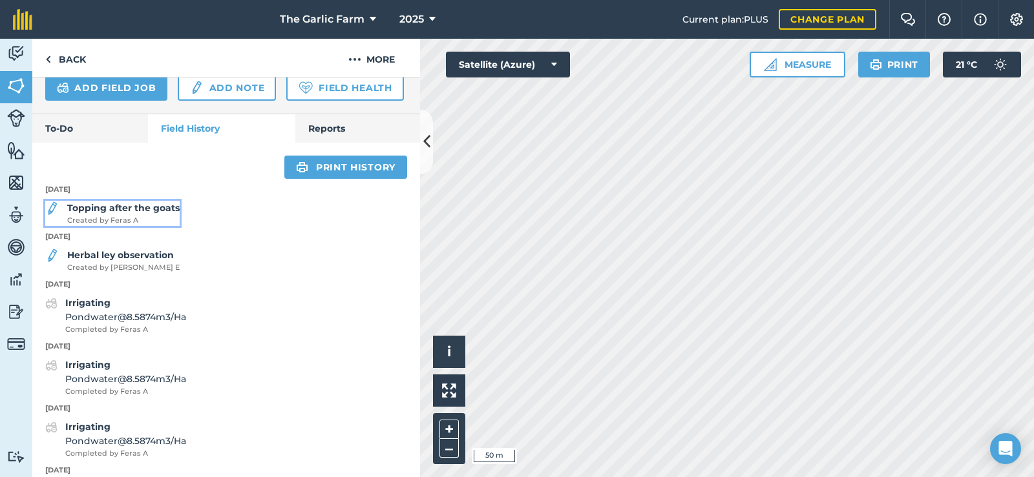
click at [120, 214] on strong "Topping after the goats" at bounding box center [123, 208] width 112 height 12
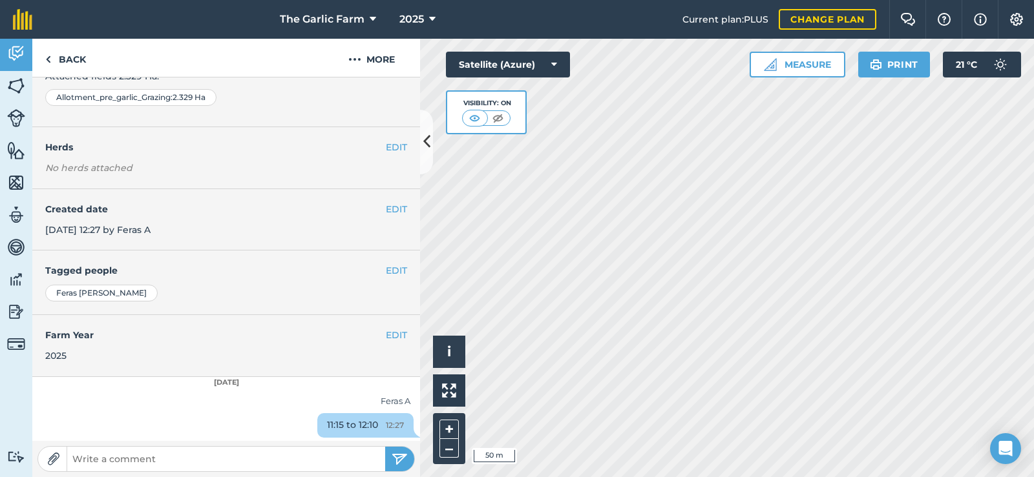
scroll to position [113, 0]
click at [386, 267] on button "EDIT" at bounding box center [396, 269] width 21 height 14
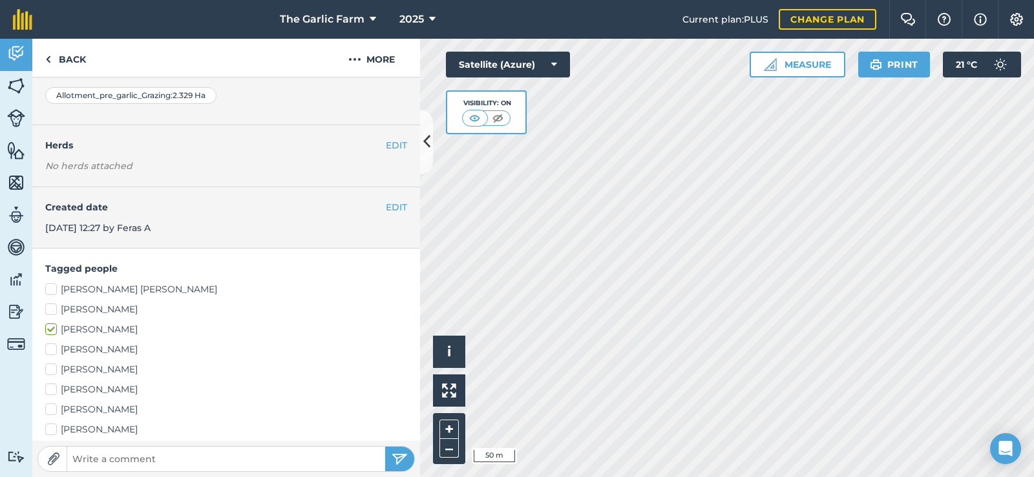
click at [48, 371] on label "[PERSON_NAME]" at bounding box center [226, 370] width 362 height 14
click at [48, 371] on input "[PERSON_NAME]" at bounding box center [49, 367] width 8 height 8
checkbox input "true"
click at [53, 329] on label "[PERSON_NAME]" at bounding box center [226, 330] width 362 height 14
click at [53, 329] on input "[PERSON_NAME]" at bounding box center [49, 327] width 8 height 8
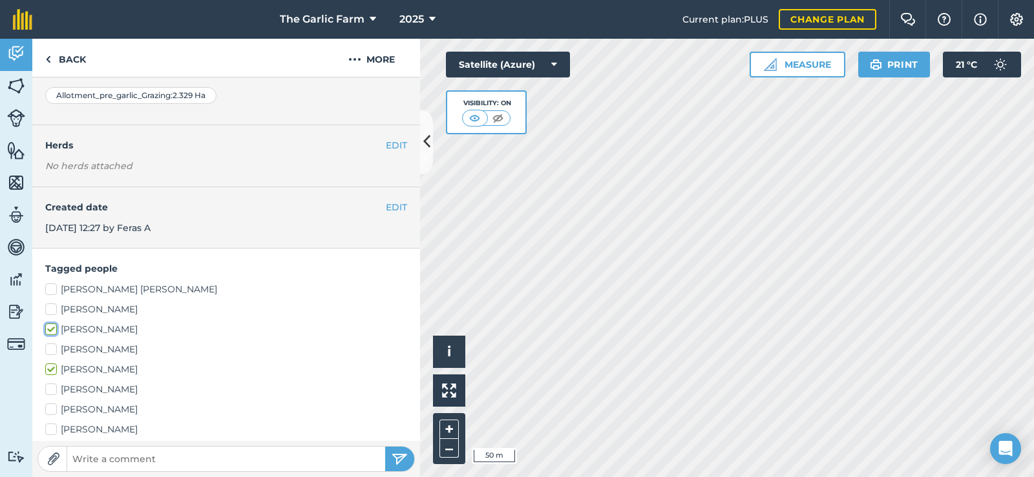
checkbox input "false"
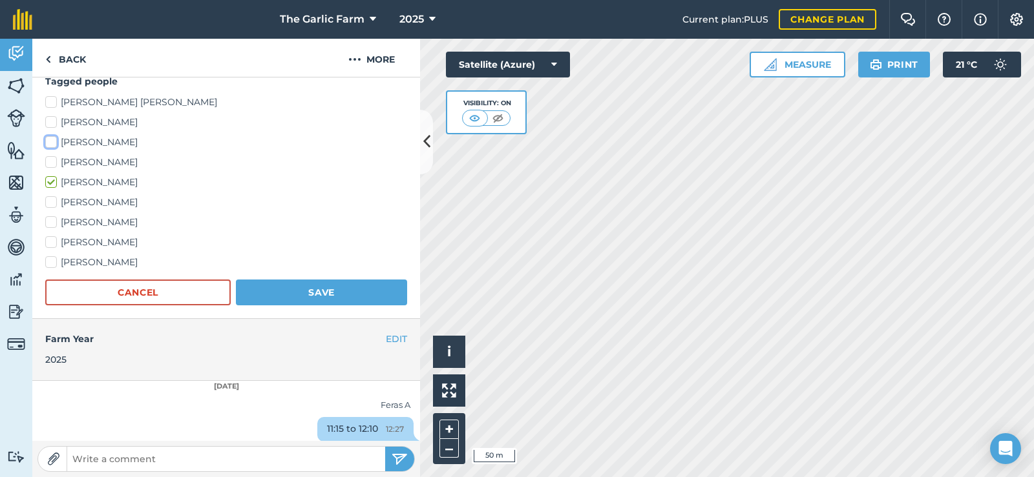
scroll to position [306, 0]
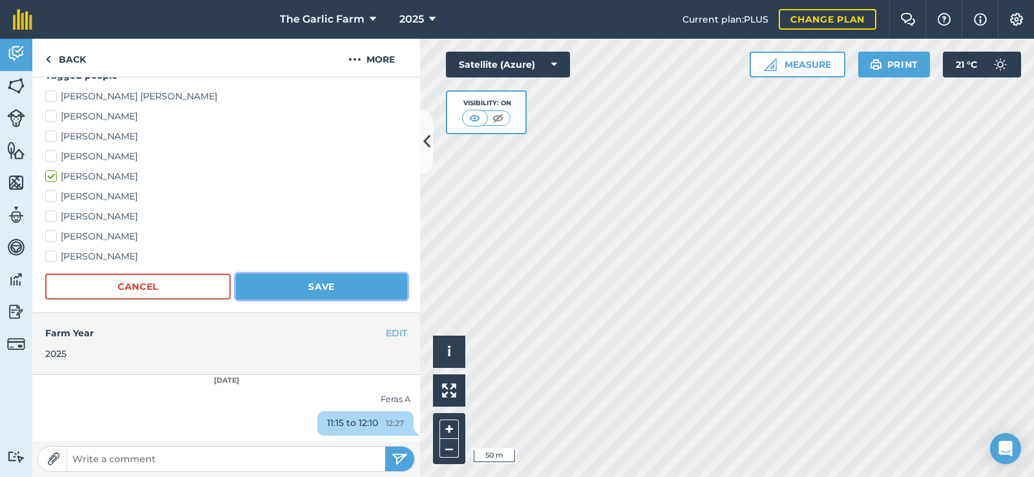
click at [315, 286] on button "Save" at bounding box center [321, 287] width 171 height 26
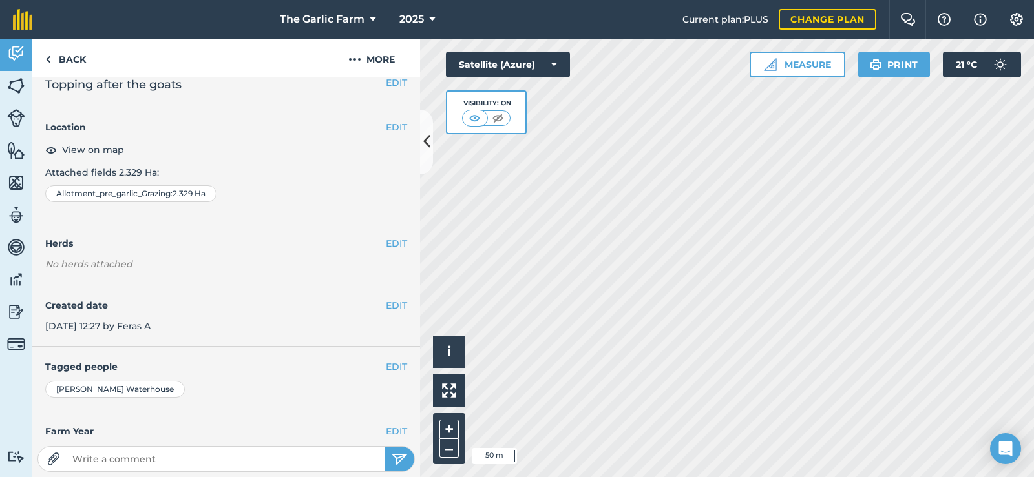
scroll to position [0, 0]
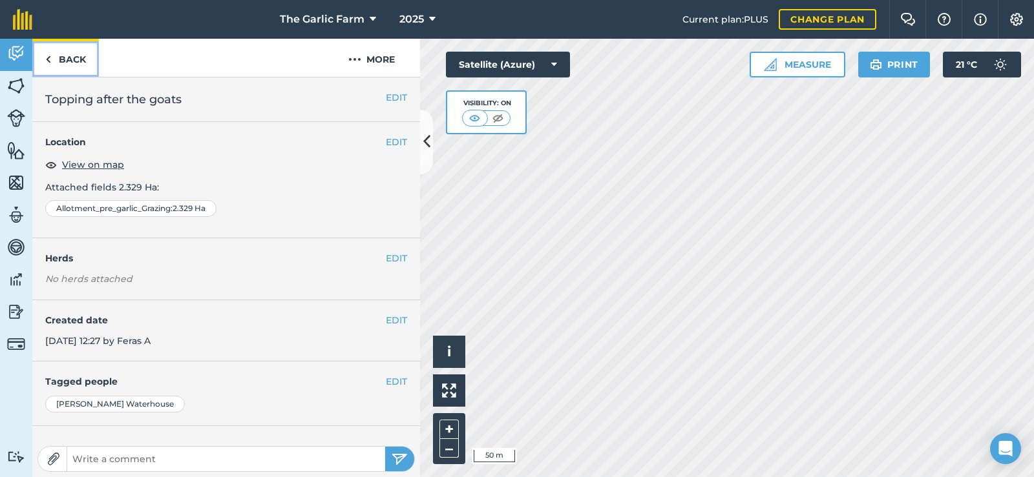
click at [47, 57] on img at bounding box center [48, 60] width 6 height 16
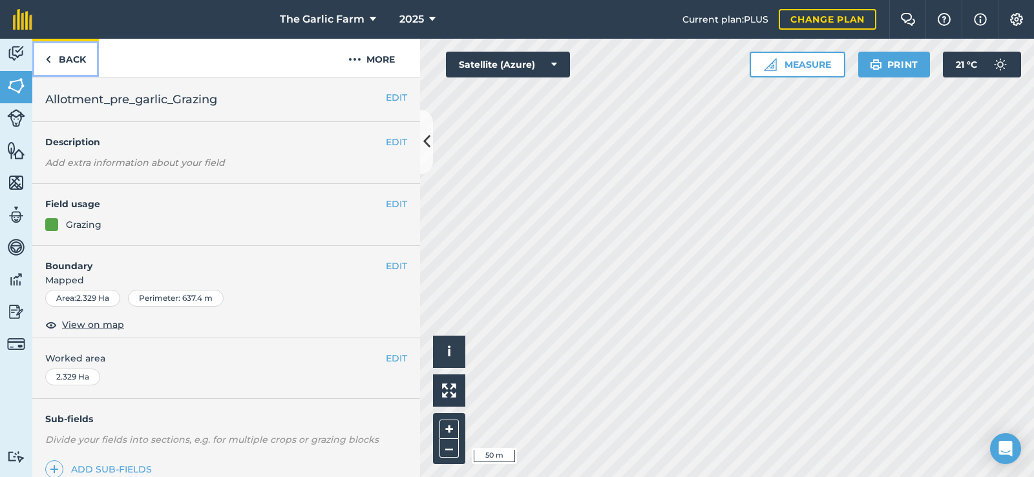
click at [67, 55] on link "Back" at bounding box center [65, 58] width 67 height 38
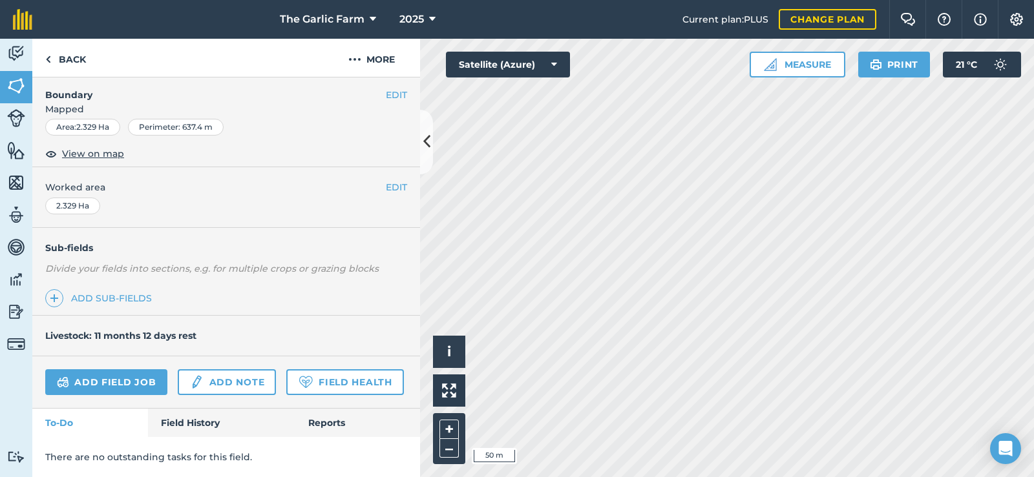
scroll to position [207, 0]
click at [206, 417] on link "Field History" at bounding box center [221, 423] width 147 height 28
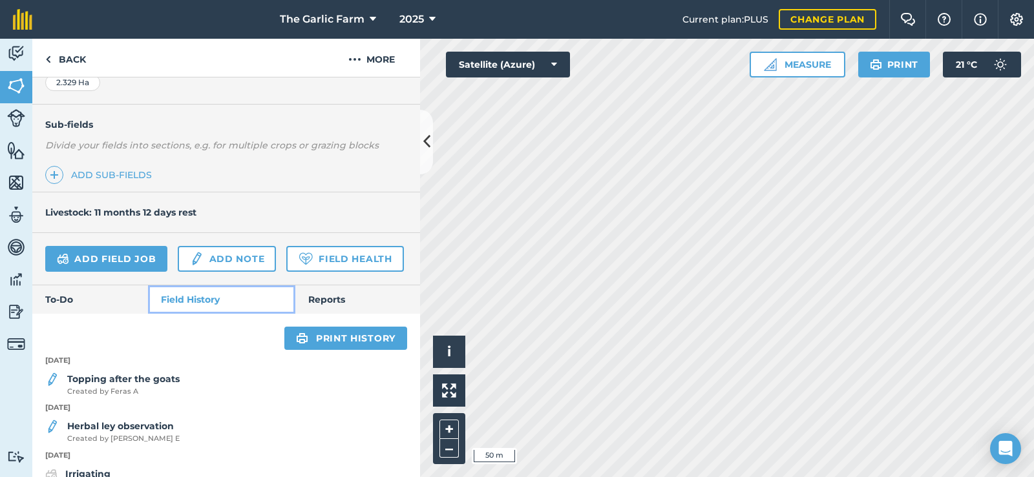
scroll to position [272, 0]
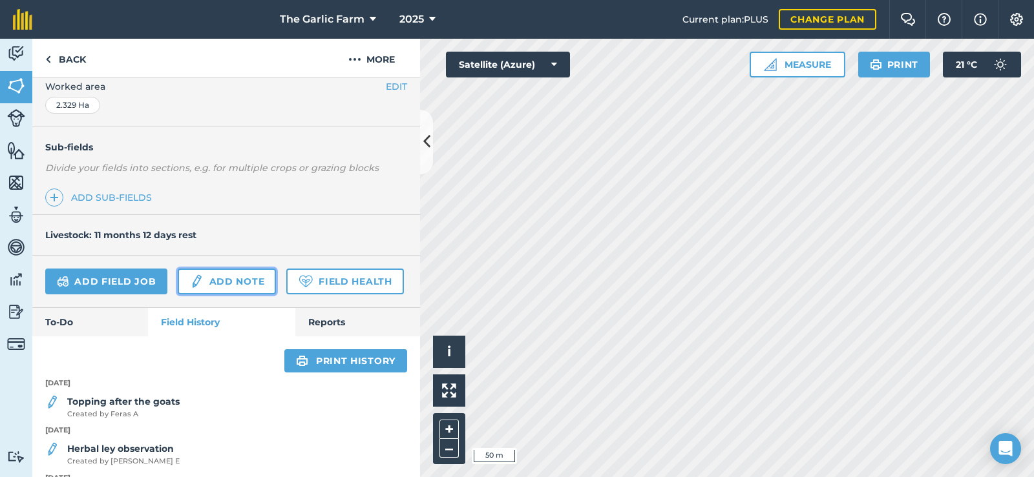
click at [219, 280] on link "Add note" at bounding box center [227, 282] width 98 height 26
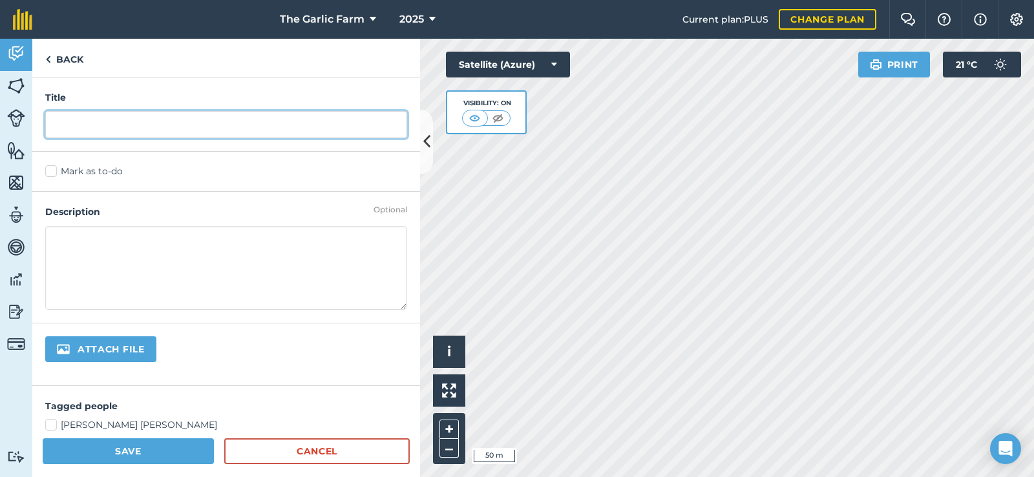
click at [183, 126] on input "text" at bounding box center [226, 124] width 362 height 27
type input "Topping after the goats"
click at [297, 347] on div "Attach file" at bounding box center [226, 355] width 388 height 63
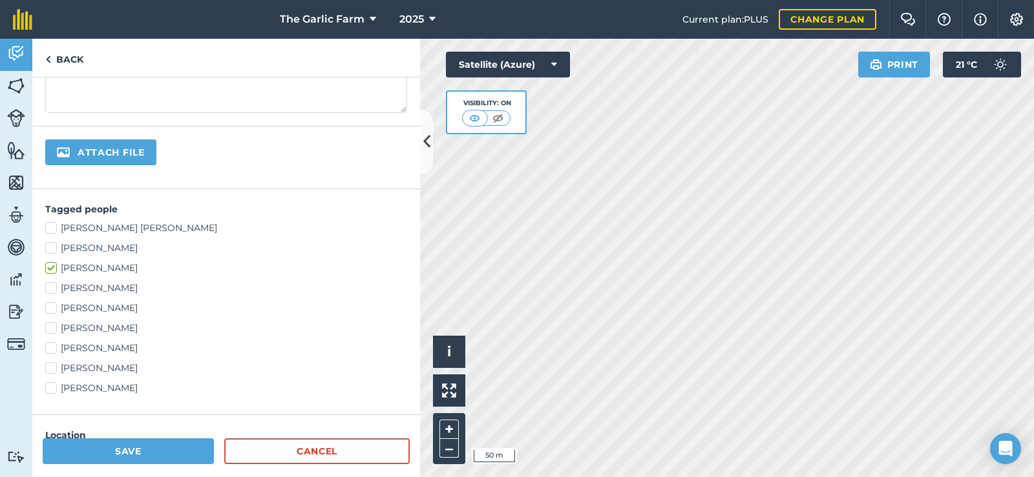
scroll to position [258, 0]
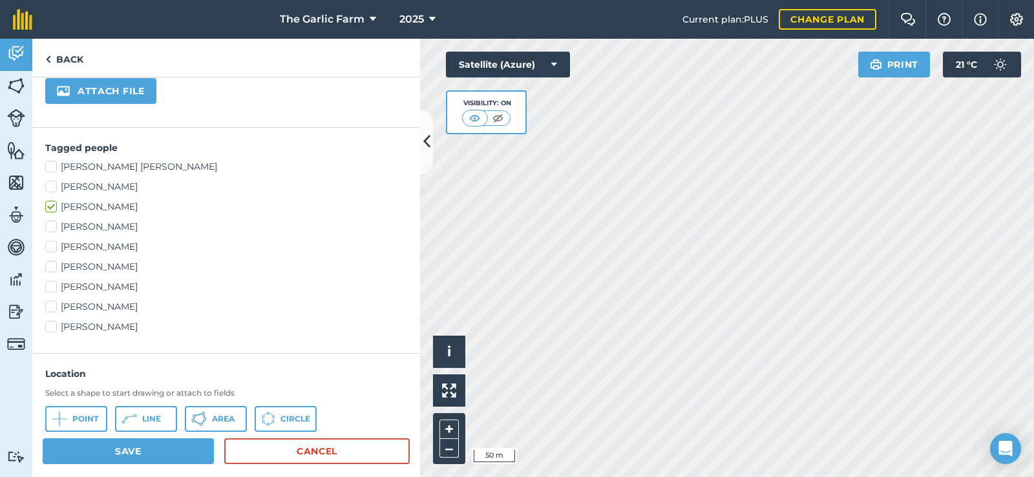
click at [62, 246] on label "[PERSON_NAME]" at bounding box center [226, 247] width 362 height 14
click at [54, 246] on input "[PERSON_NAME]" at bounding box center [49, 244] width 8 height 8
checkbox input "true"
click at [52, 205] on label "[PERSON_NAME]" at bounding box center [226, 207] width 362 height 14
click at [52, 205] on input "[PERSON_NAME]" at bounding box center [49, 204] width 8 height 8
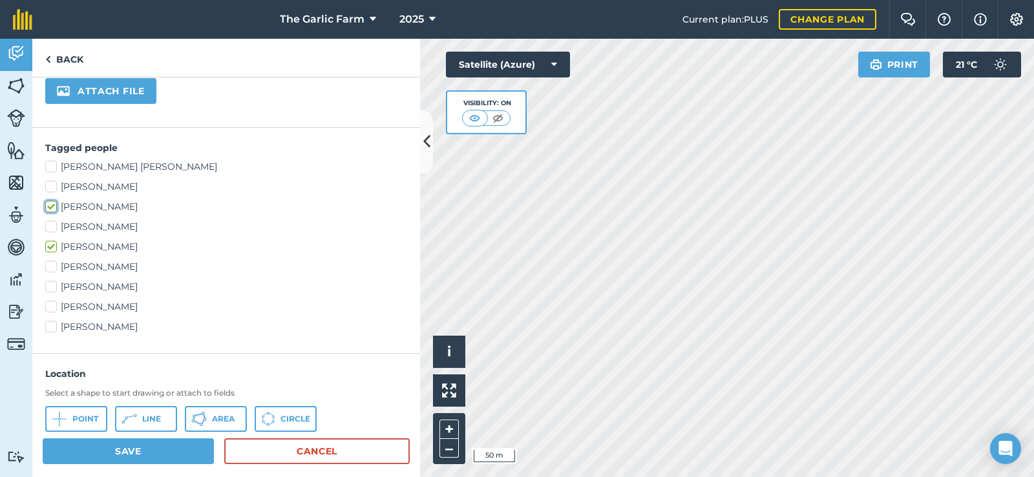
checkbox input "false"
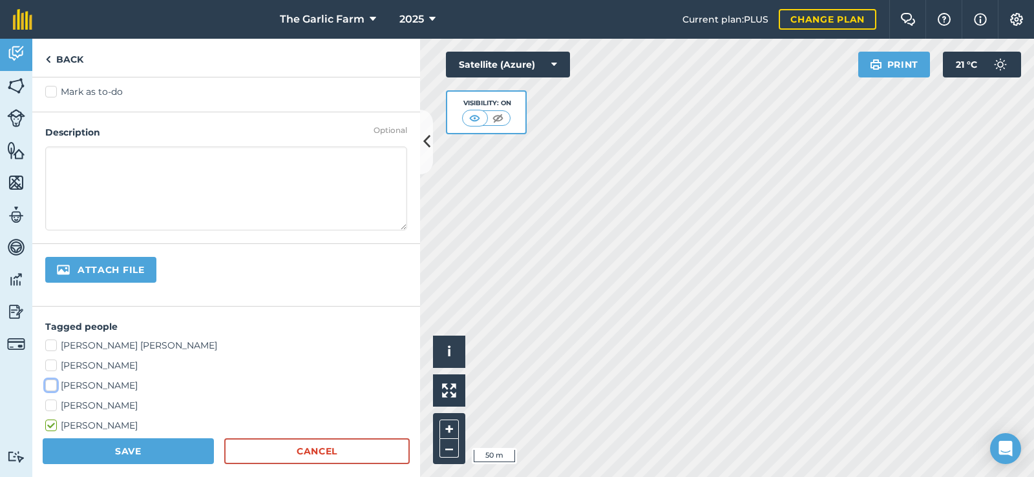
scroll to position [5, 0]
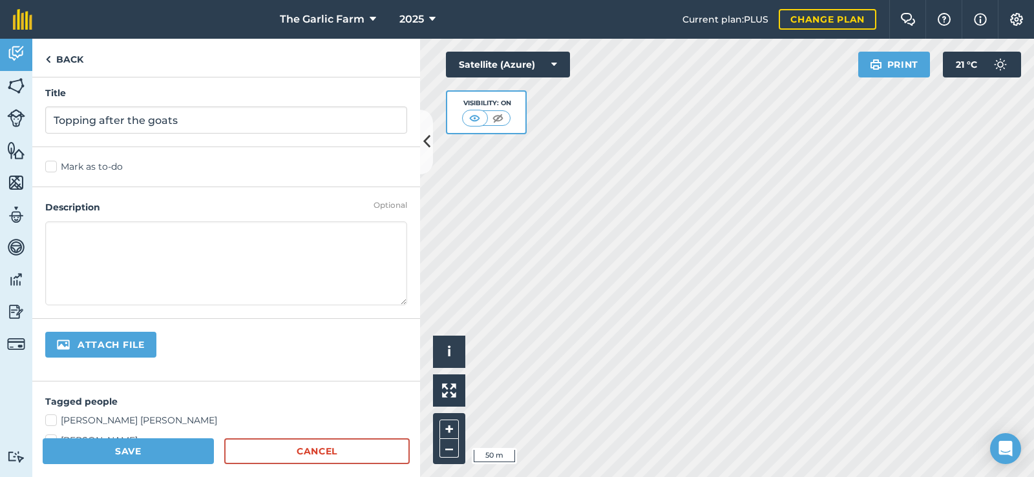
click at [164, 232] on textarea at bounding box center [226, 264] width 362 height 84
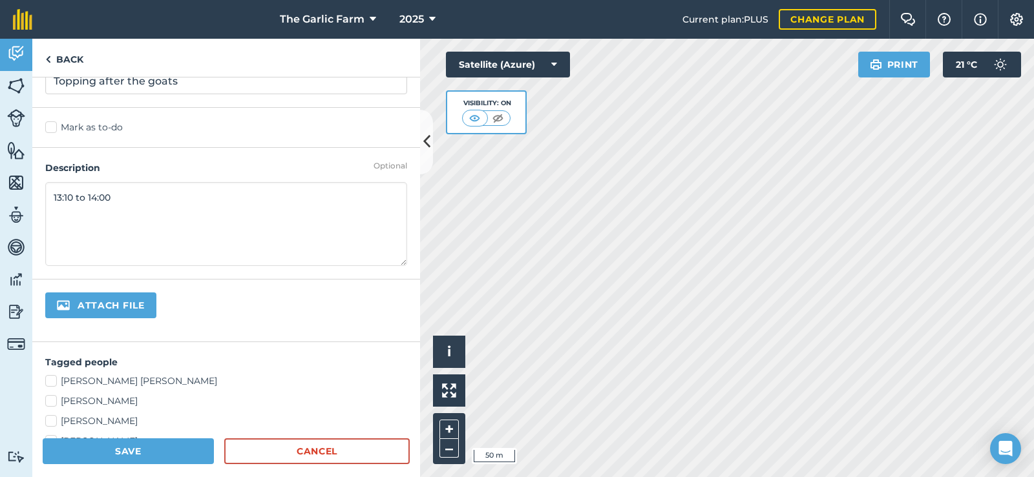
scroll to position [0, 0]
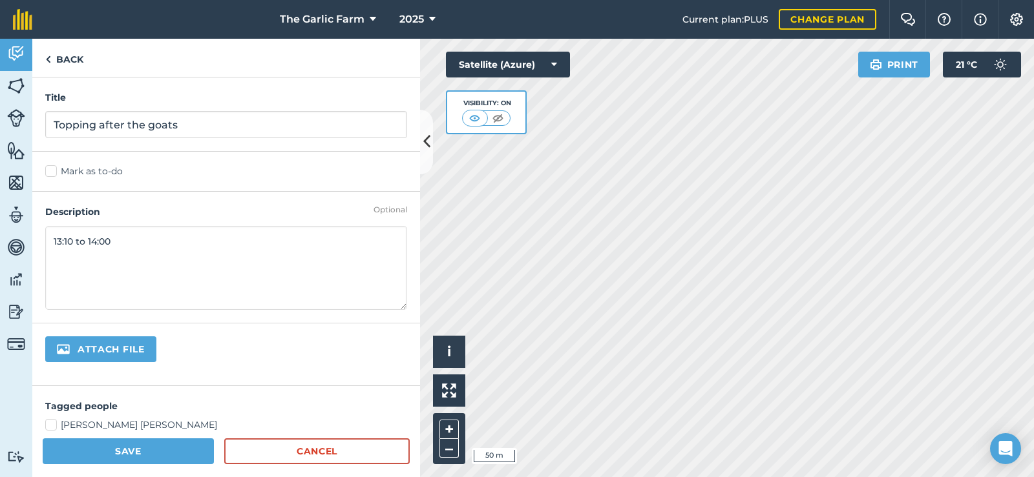
type textarea "13:10 to 14:00"
click at [139, 453] on button "Save" at bounding box center [128, 452] width 171 height 26
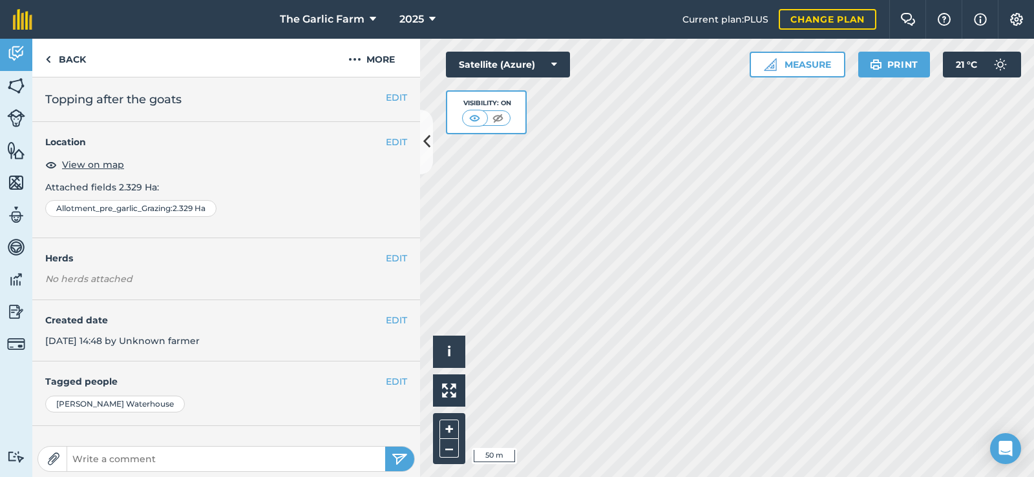
click at [393, 312] on div "EDIT Created date [DATE] 14:48 by Unknown farmer" at bounding box center [226, 331] width 388 height 62
click at [387, 318] on button "EDIT" at bounding box center [396, 320] width 21 height 14
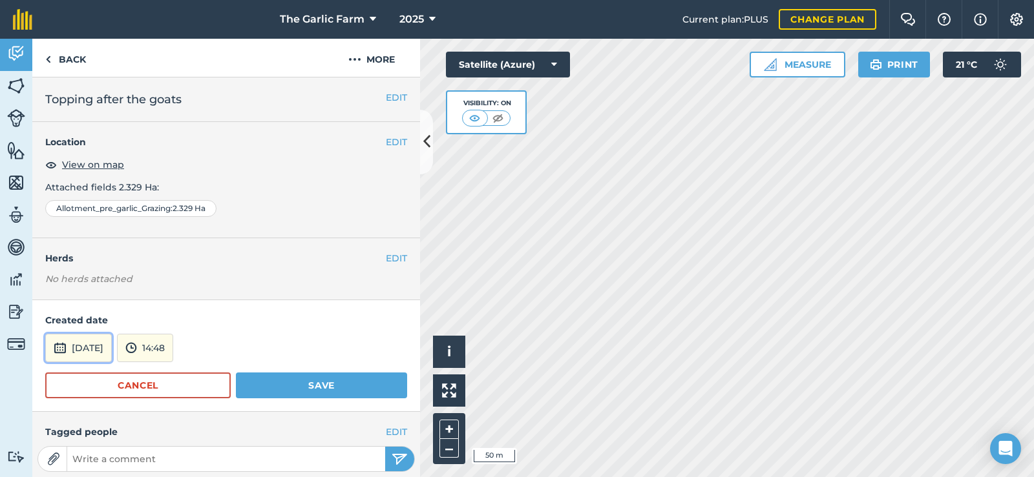
click at [89, 345] on button "[DATE]" at bounding box center [78, 348] width 67 height 28
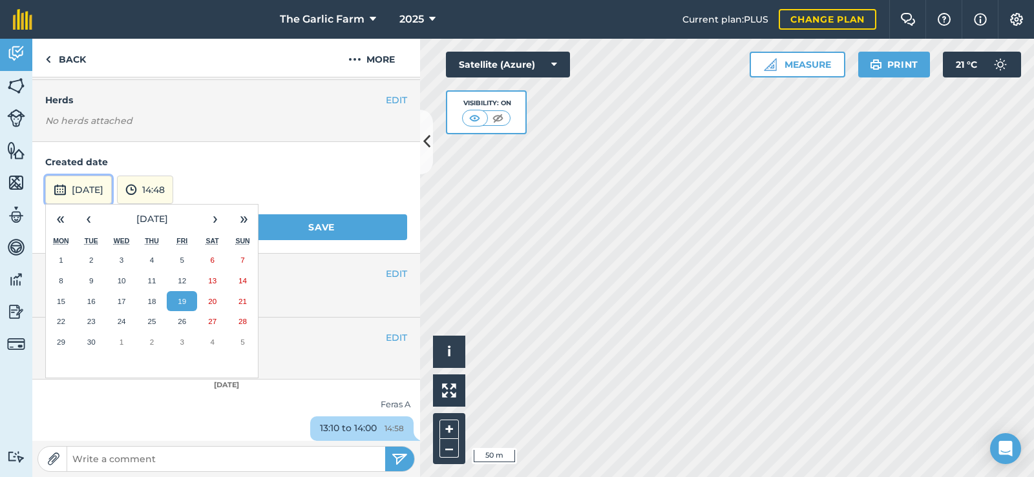
scroll to position [163, 0]
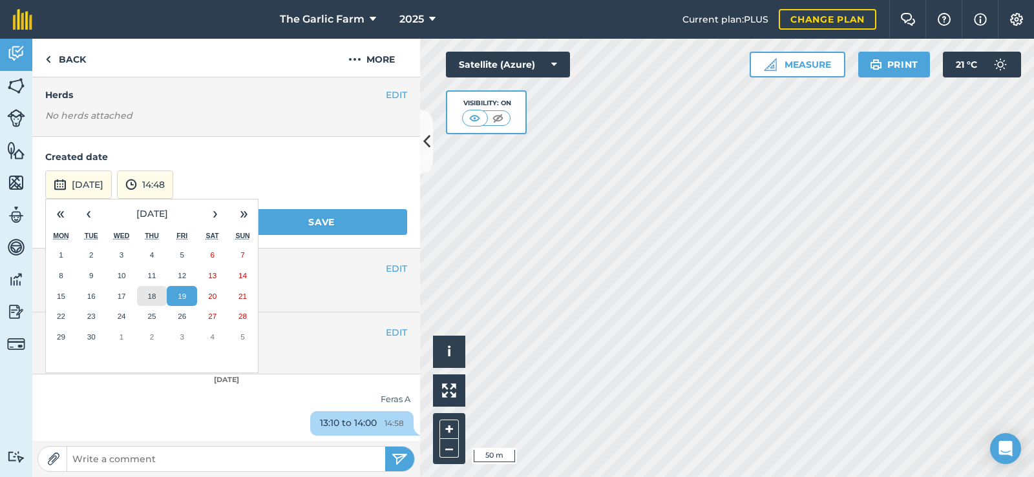
click at [147, 295] on abbr "18" at bounding box center [151, 296] width 8 height 8
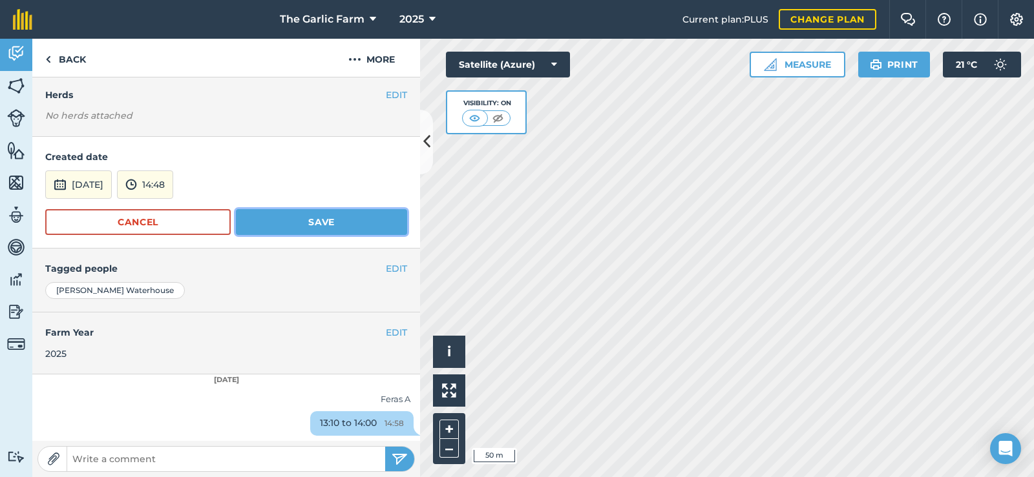
click at [330, 222] on button "Save" at bounding box center [321, 222] width 171 height 26
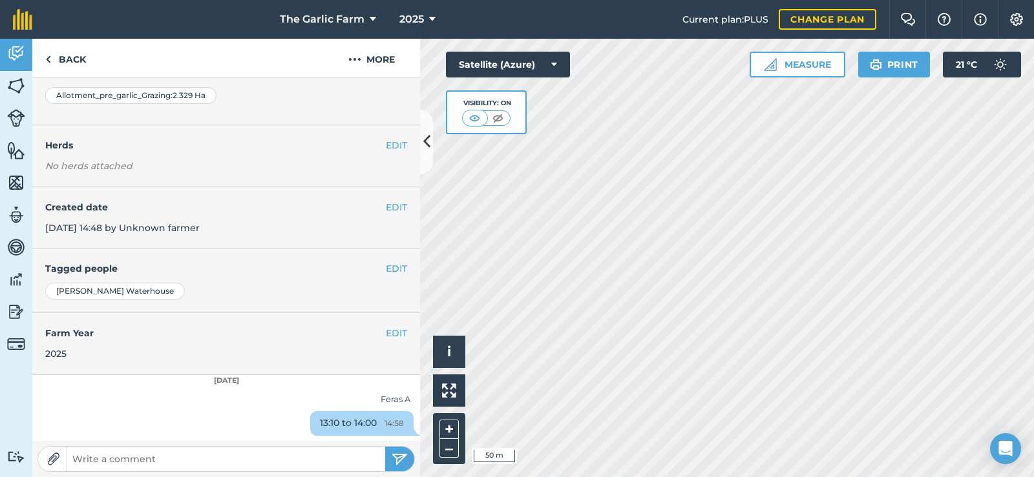
scroll to position [0, 0]
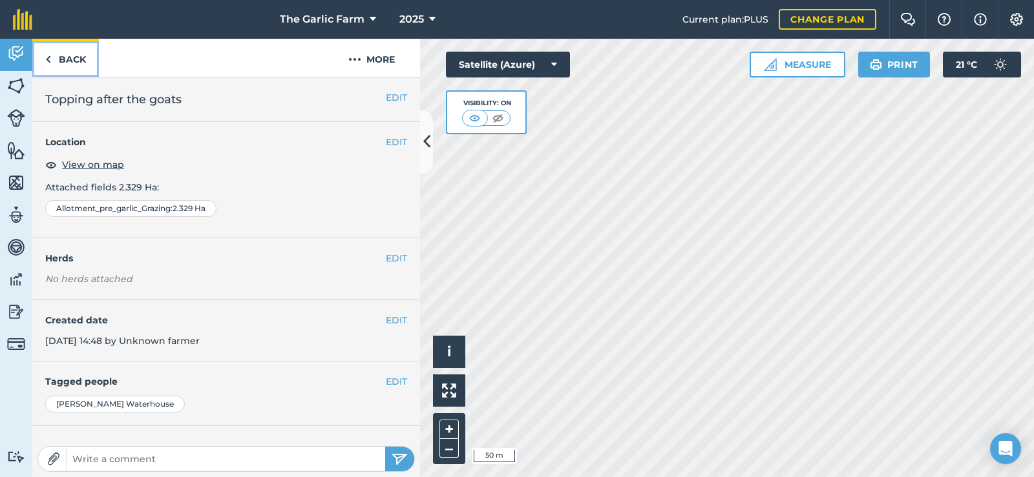
click at [67, 57] on link "Back" at bounding box center [65, 58] width 67 height 38
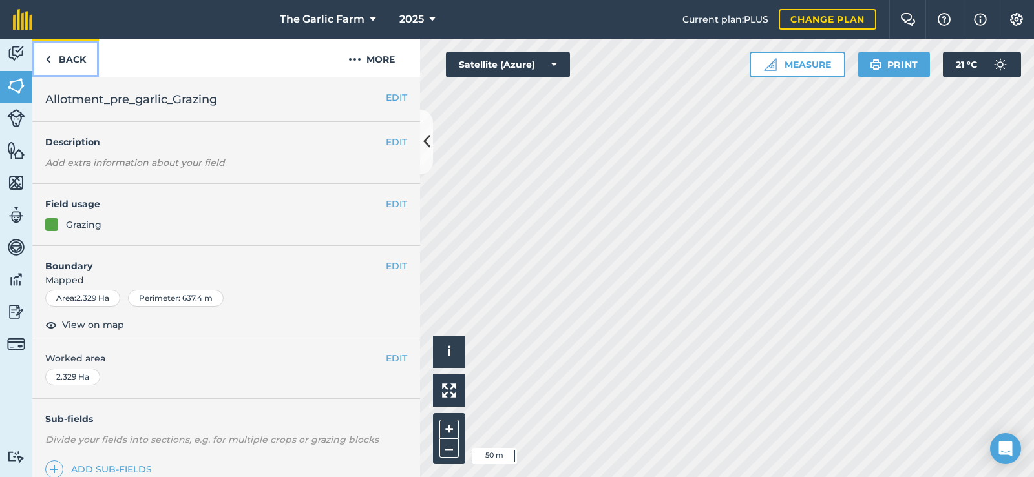
click at [71, 57] on link "Back" at bounding box center [65, 58] width 67 height 38
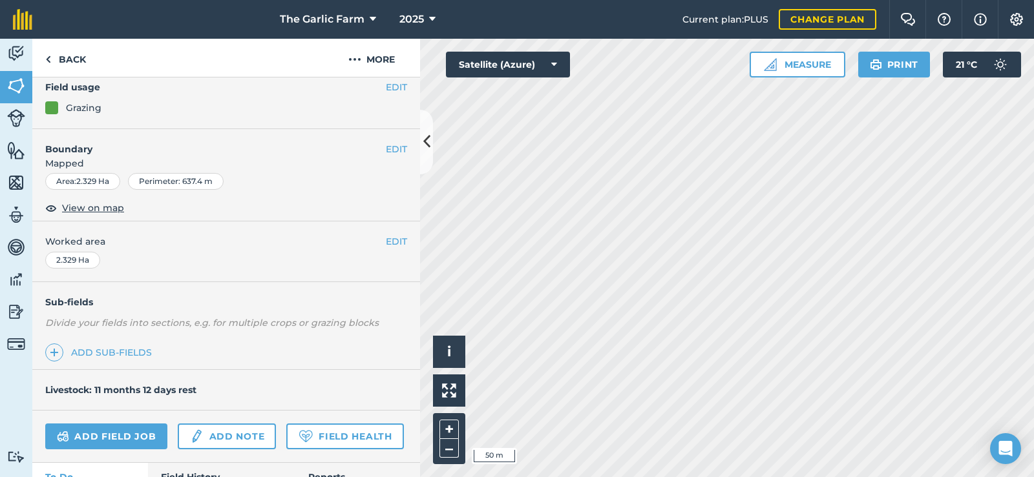
scroll to position [207, 0]
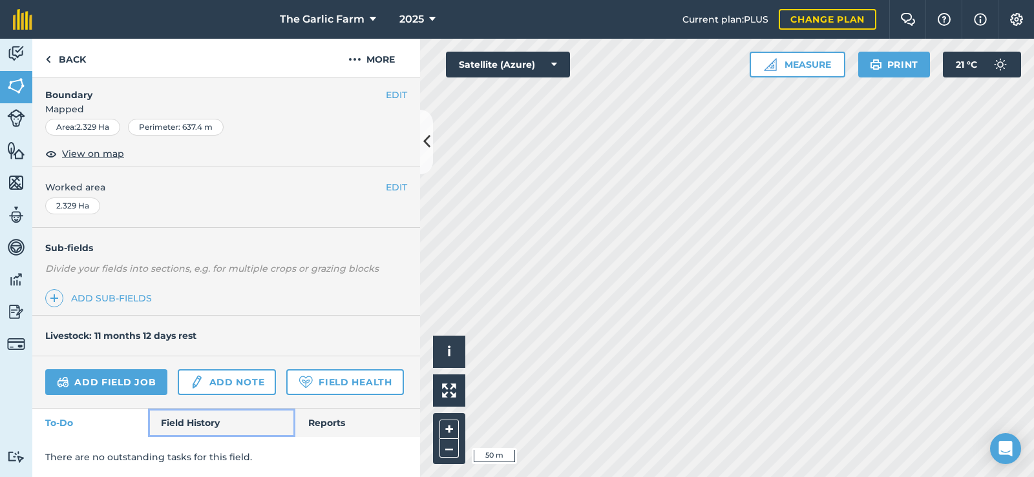
click at [180, 425] on link "Field History" at bounding box center [221, 423] width 147 height 28
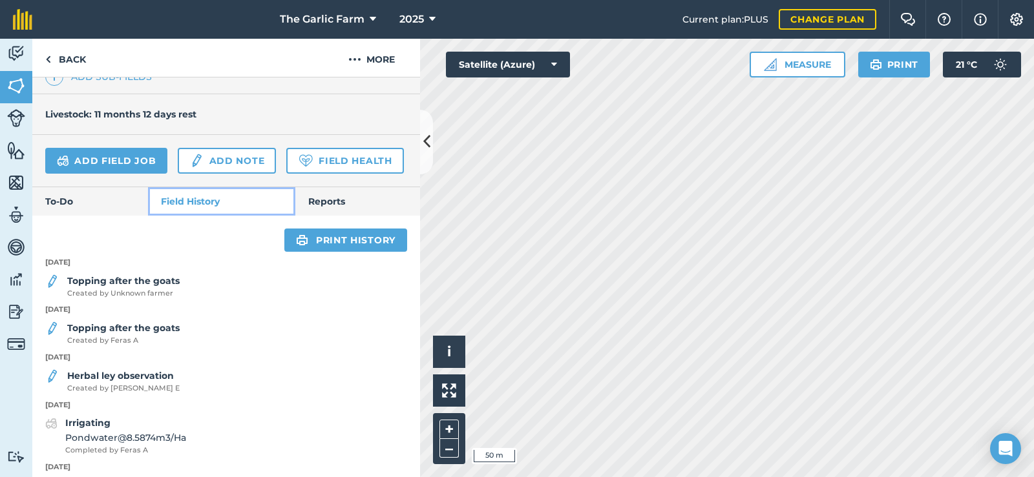
scroll to position [388, 0]
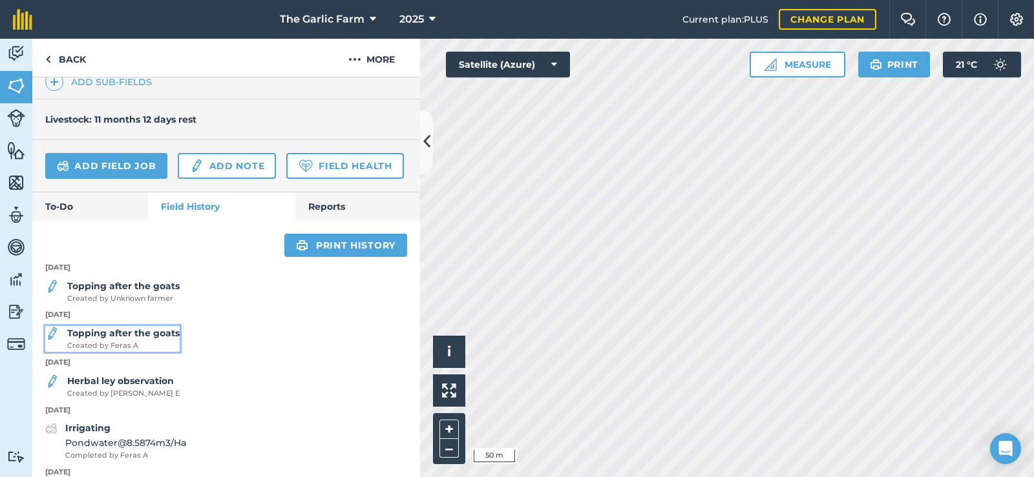
click at [97, 339] on strong "Topping after the goats" at bounding box center [123, 334] width 112 height 12
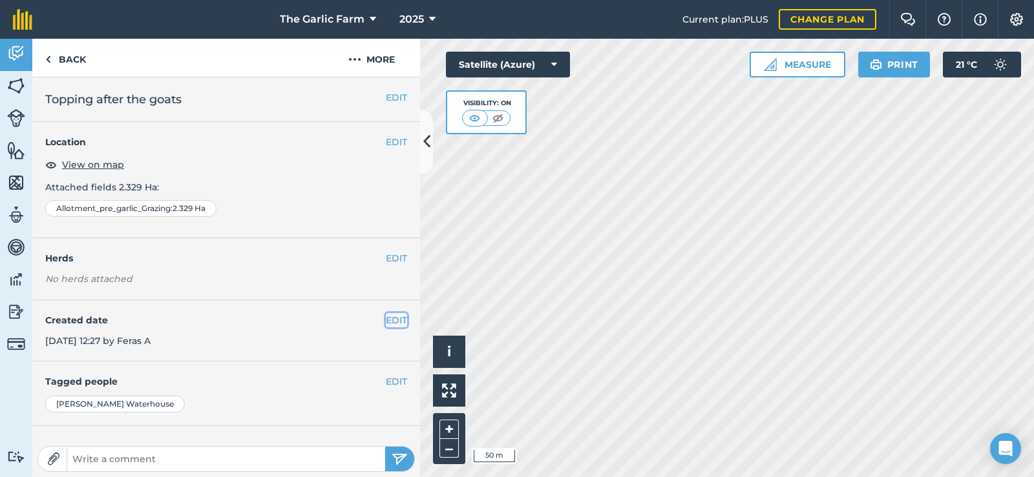
click at [386, 319] on button "EDIT" at bounding box center [396, 320] width 21 height 14
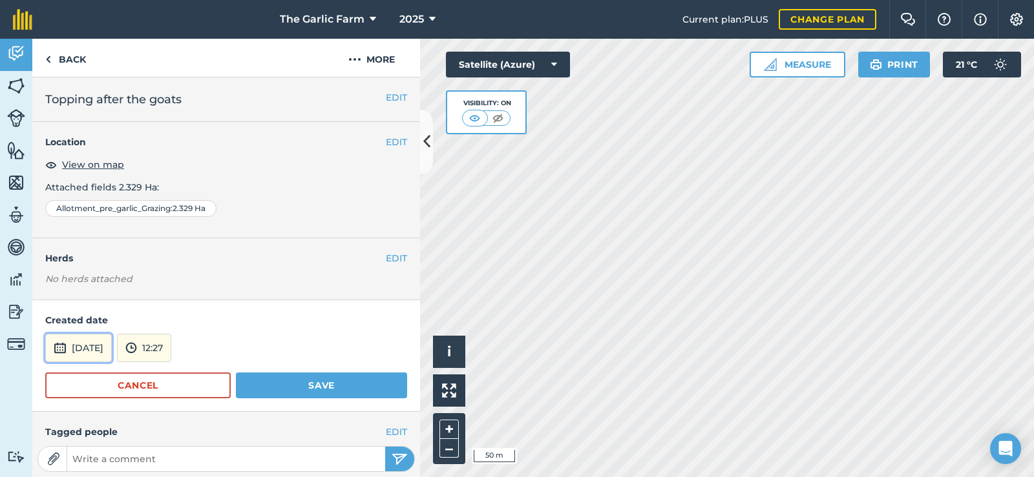
click at [112, 346] on button "[DATE]" at bounding box center [78, 348] width 67 height 28
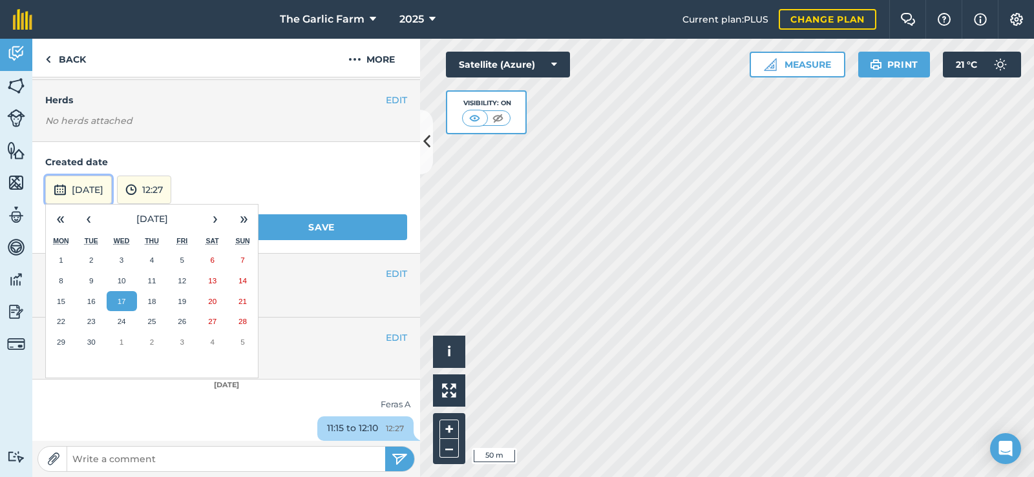
scroll to position [163, 0]
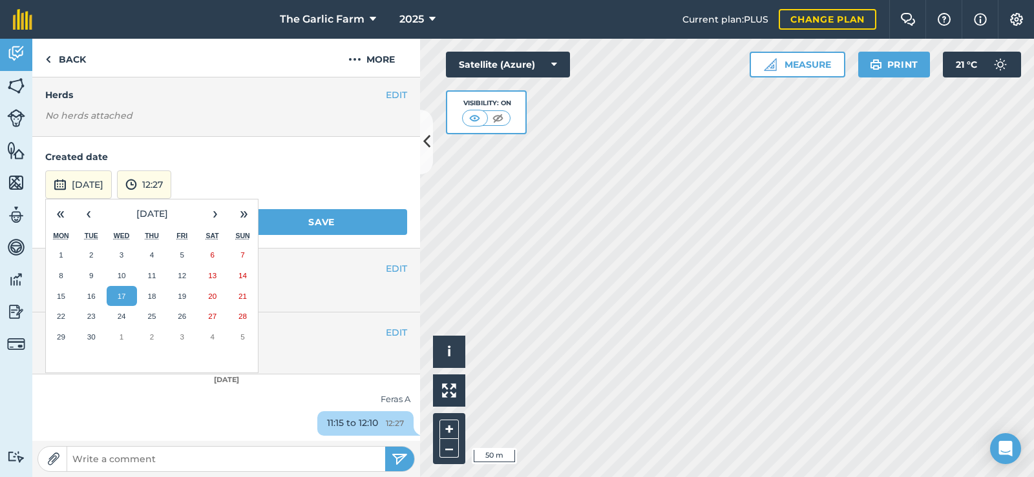
click at [182, 293] on abbr "19" at bounding box center [182, 296] width 8 height 8
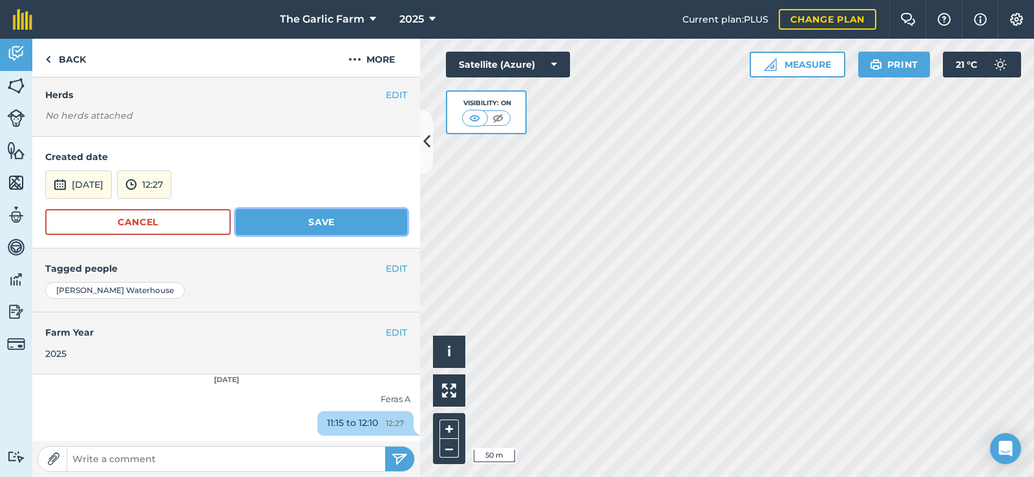
click at [291, 222] on button "Save" at bounding box center [321, 222] width 171 height 26
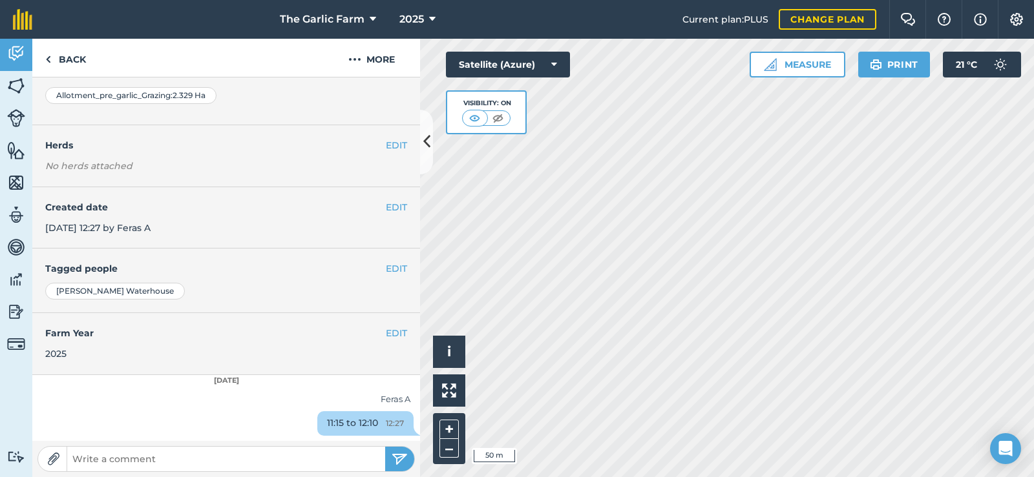
scroll to position [113, 0]
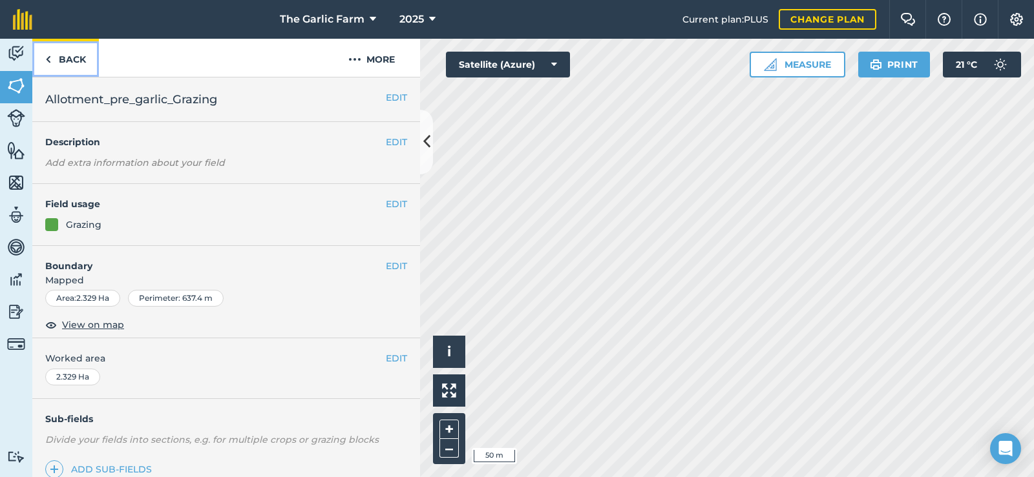
click at [67, 56] on link "Back" at bounding box center [65, 58] width 67 height 38
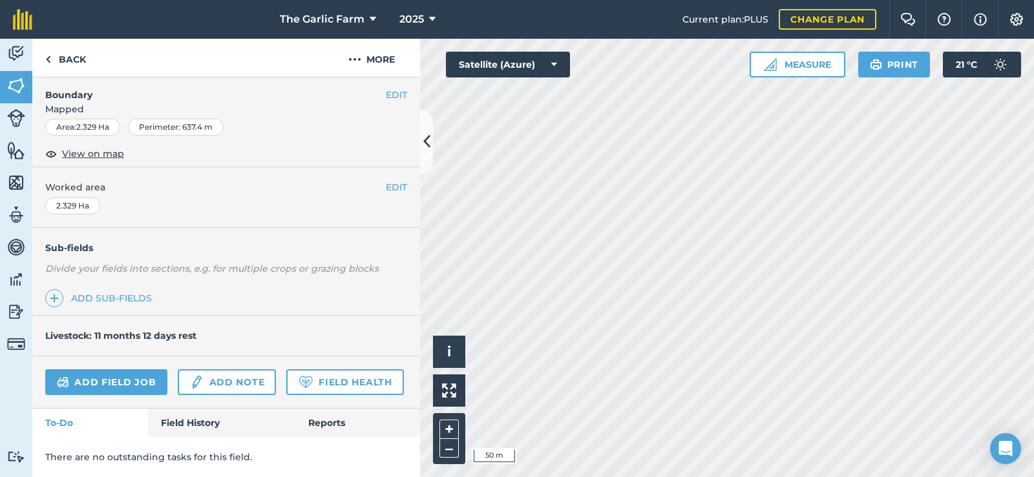
scroll to position [207, 0]
drag, startPoint x: 198, startPoint y: 426, endPoint x: 227, endPoint y: 396, distance: 41.6
click at [198, 425] on link "Field History" at bounding box center [221, 423] width 147 height 28
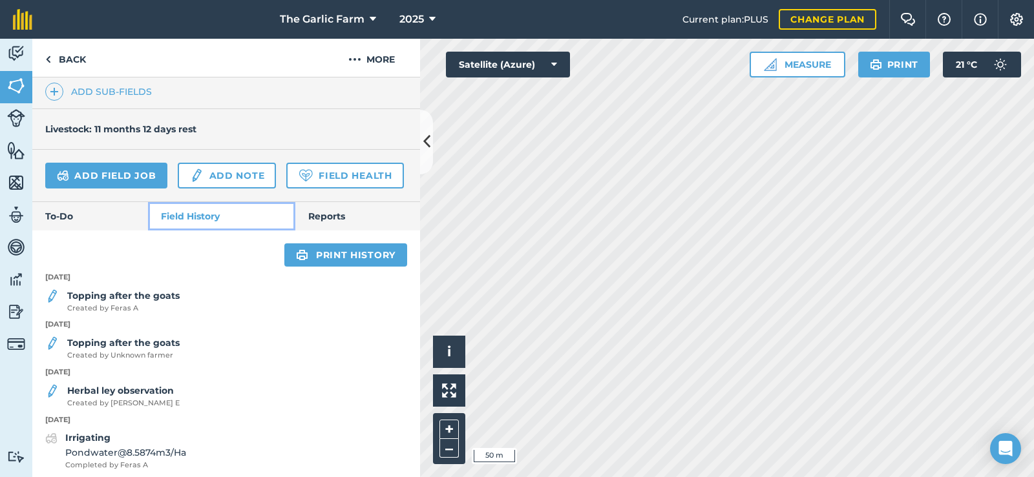
scroll to position [530, 0]
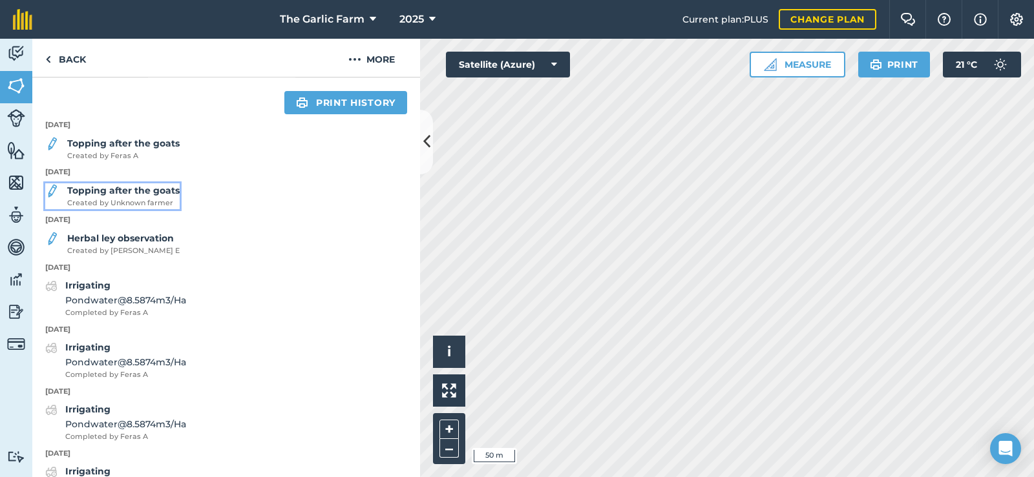
click at [114, 196] on strong "Topping after the goats" at bounding box center [123, 191] width 112 height 12
